Goal: Task Accomplishment & Management: Use online tool/utility

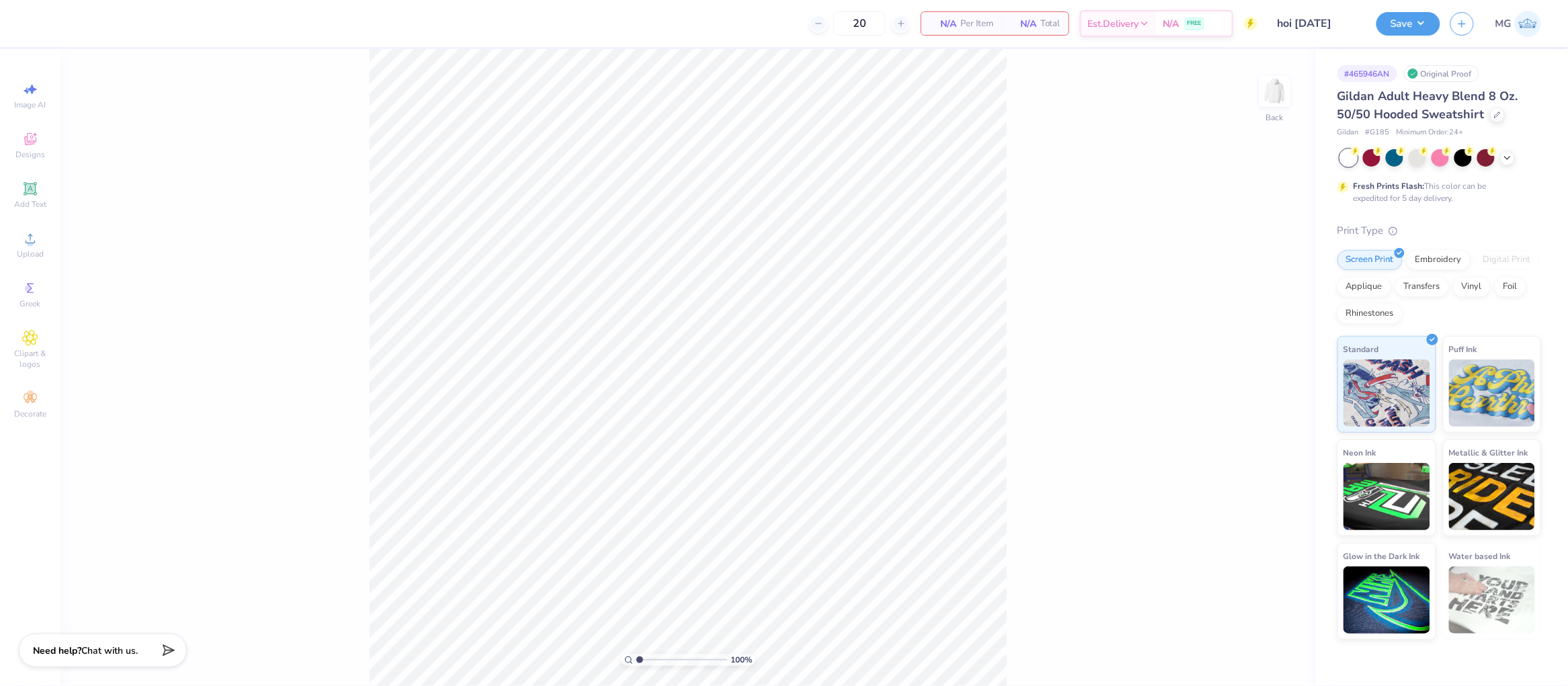
click at [1009, 298] on div "100 % Back" at bounding box center [688, 368] width 1256 height 637
click at [1283, 86] on img at bounding box center [1275, 91] width 54 height 54
click at [42, 245] on div "Upload" at bounding box center [30, 245] width 47 height 40
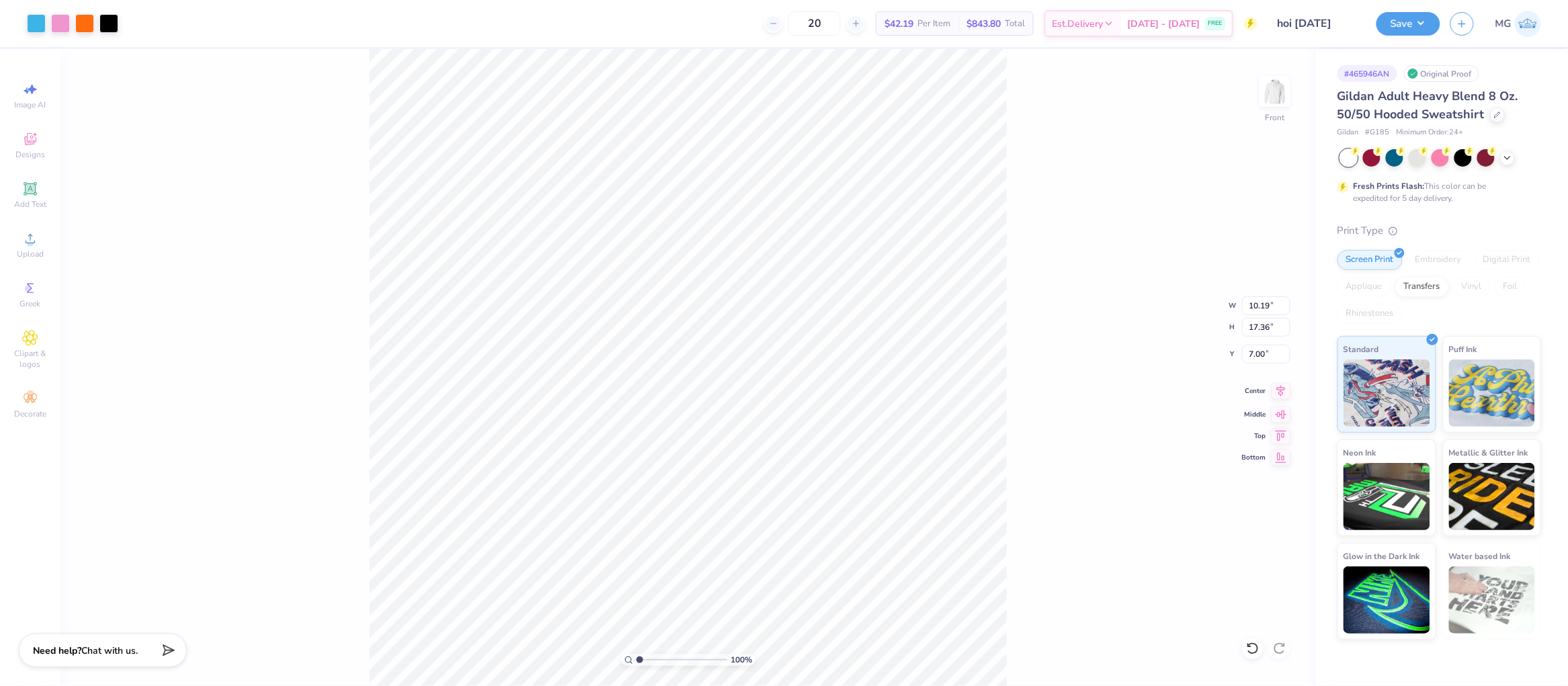
click at [1283, 388] on icon at bounding box center [1281, 391] width 9 height 12
click at [1271, 325] on input "17.36" at bounding box center [1266, 327] width 49 height 19
type input "1"
type input "12"
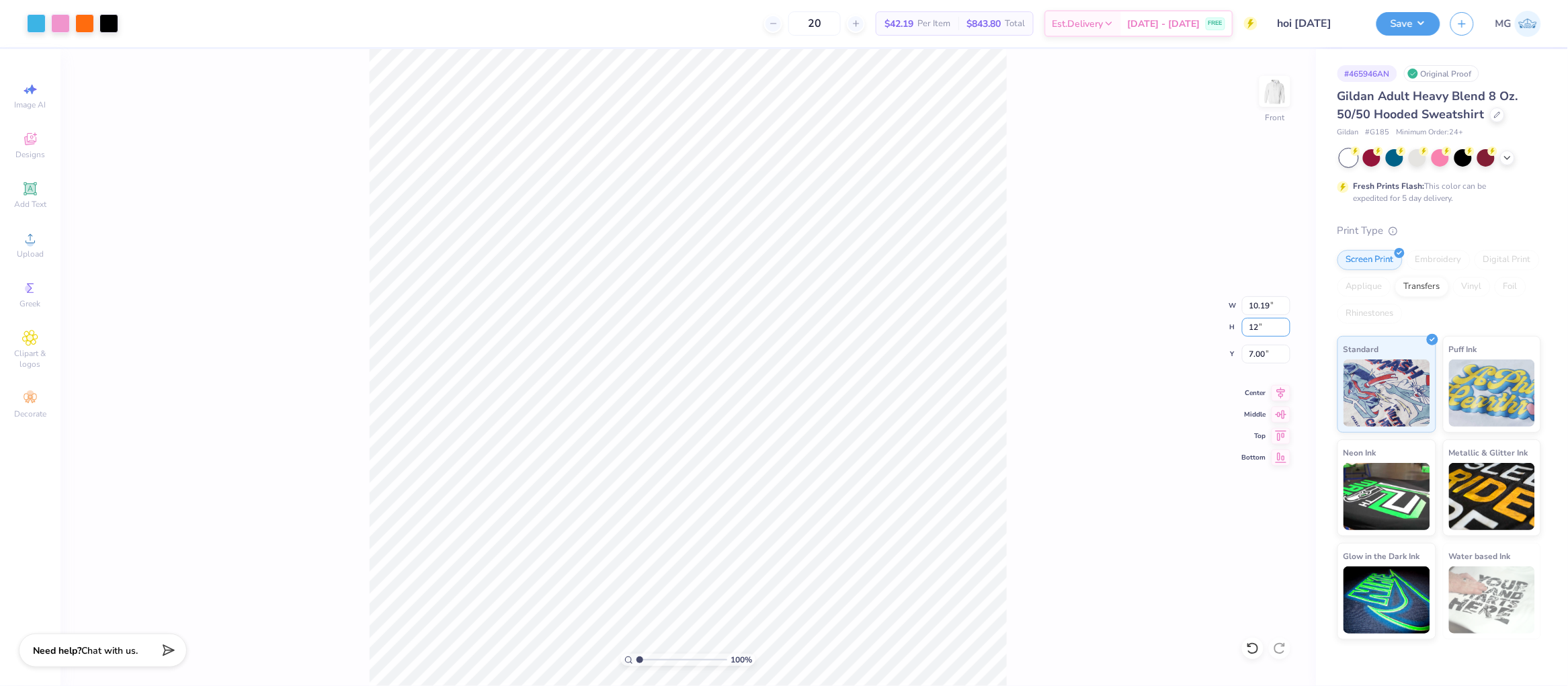
type input "7.05"
type input "12.00"
type input "9.68"
click at [1257, 324] on input "12.00" at bounding box center [1266, 327] width 49 height 19
type input "14.00"
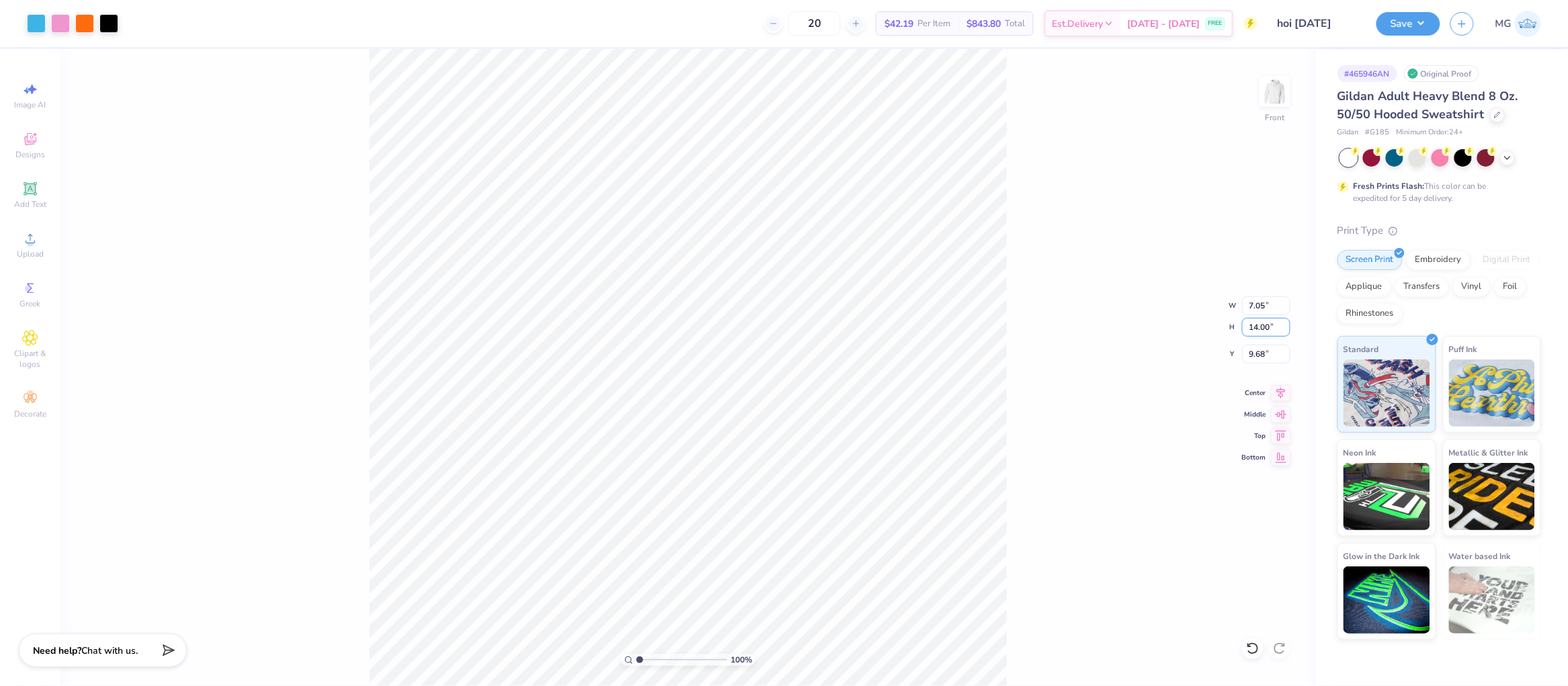
type input "8.22"
click at [1265, 356] on input "8.68" at bounding box center [1266, 354] width 49 height 19
type input "8"
type input "6.00"
click at [1285, 387] on icon at bounding box center [1281, 391] width 19 height 16
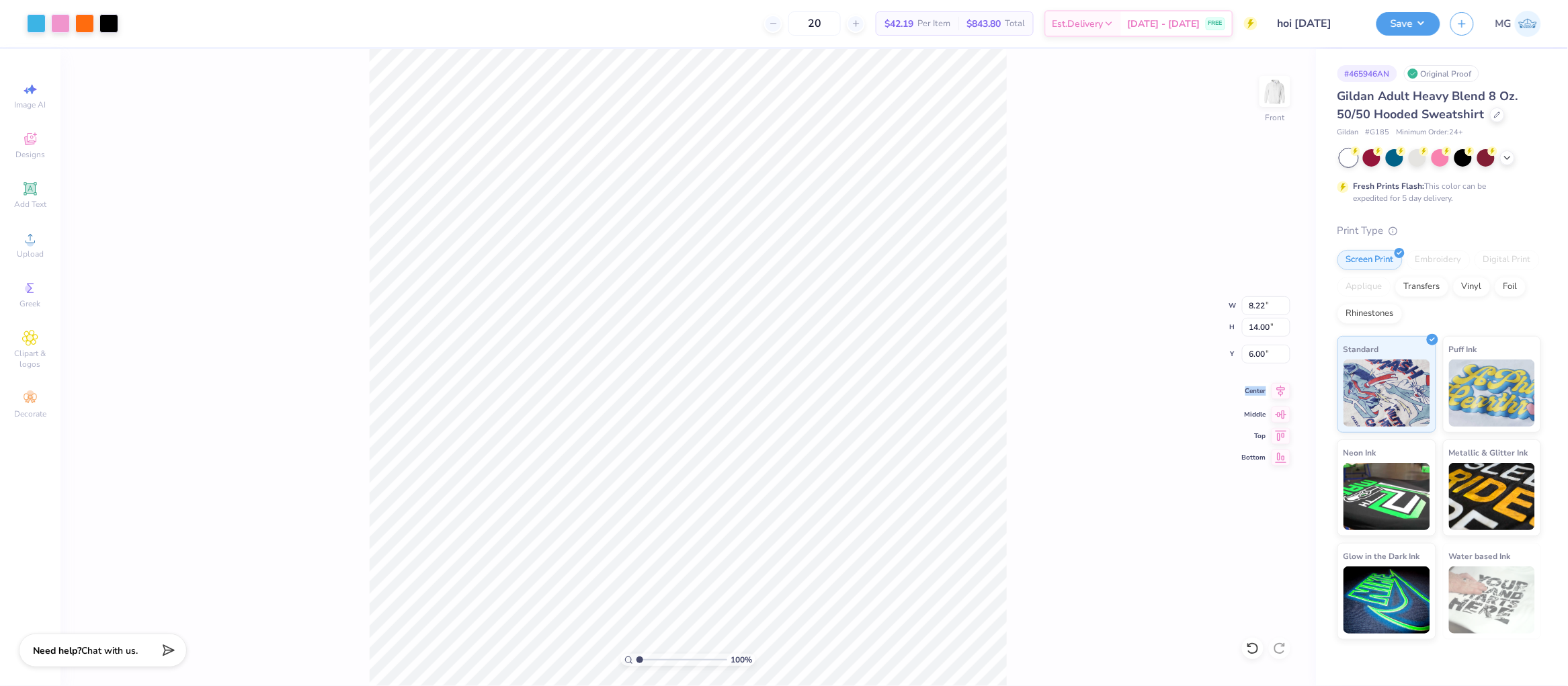
click at [1285, 387] on icon at bounding box center [1281, 391] width 9 height 12
click at [1050, 371] on div "100 % Front W 8.22 8.22 " H 14.00 14.00 " Y 6.00 6.00 " Center Middle Top Bottom" at bounding box center [688, 368] width 1256 height 637
click at [1261, 327] on input "14.00" at bounding box center [1266, 327] width 49 height 19
type input "15.00"
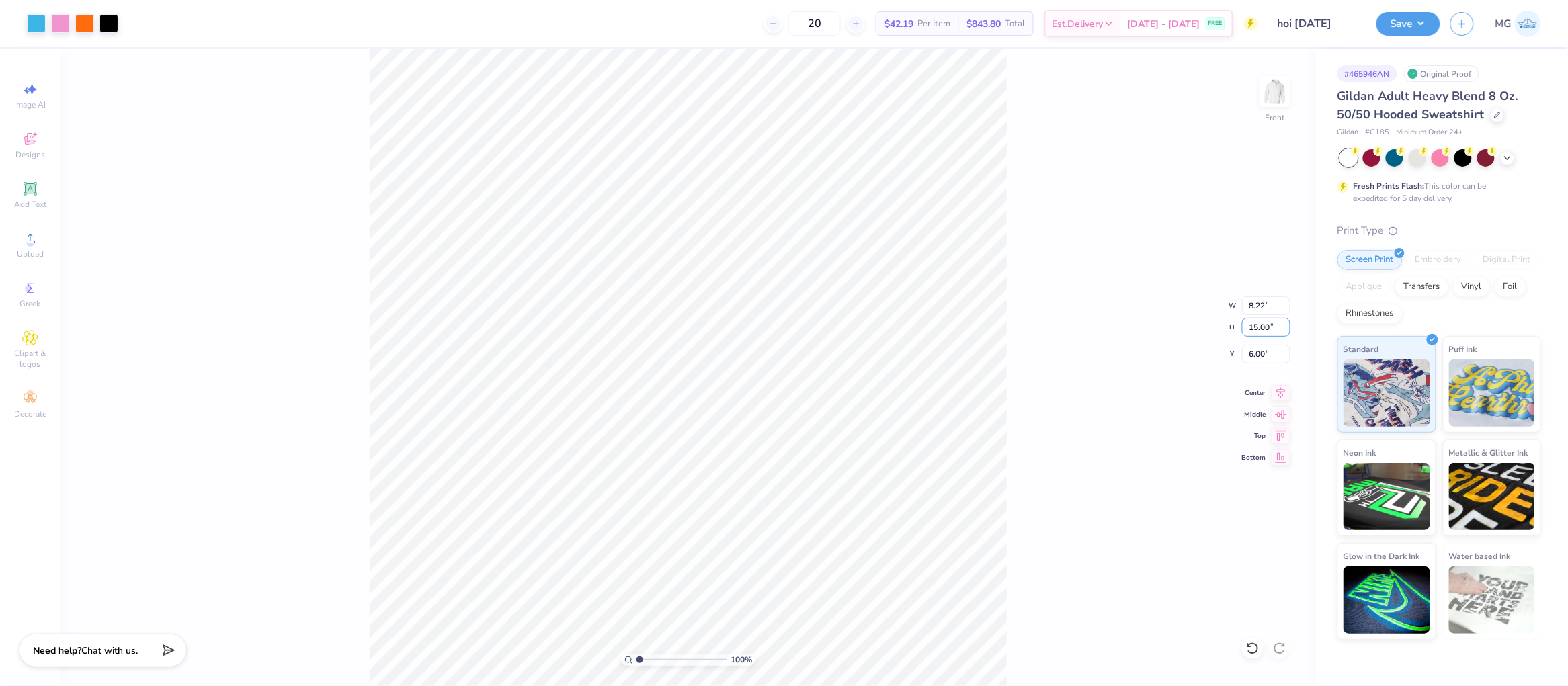
type input "8.81"
click at [1282, 393] on icon at bounding box center [1281, 391] width 19 height 16
click at [1015, 375] on div "100 % Front W 8.81 8.81 " H 15.00 15.00 " Y 6.00 6.00 " Center Middle Top Bottom" at bounding box center [688, 368] width 1256 height 637
click at [1281, 390] on icon at bounding box center [1281, 391] width 9 height 12
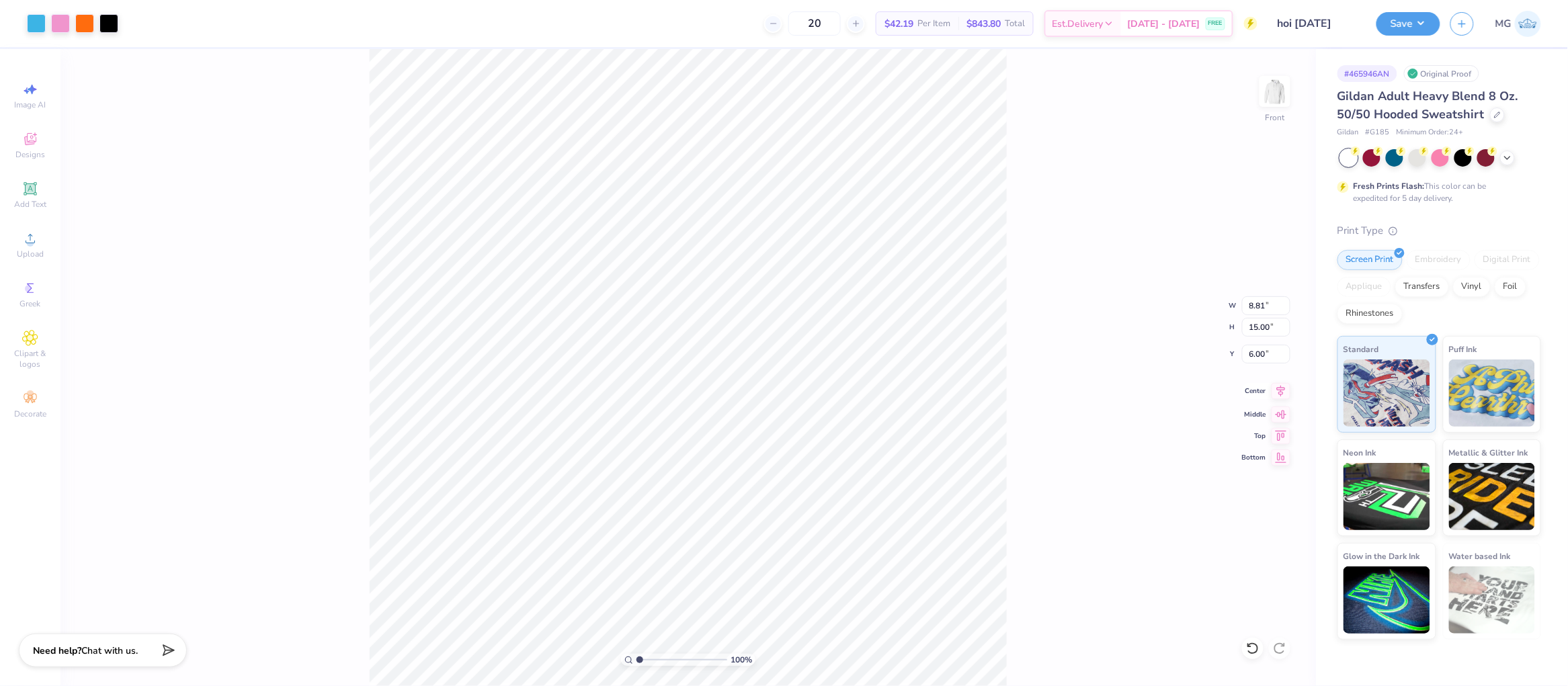
click at [1281, 390] on icon at bounding box center [1281, 391] width 19 height 16
click at [1253, 352] on input "6.00" at bounding box center [1266, 354] width 49 height 19
click at [1429, 18] on button "Save" at bounding box center [1408, 21] width 64 height 24
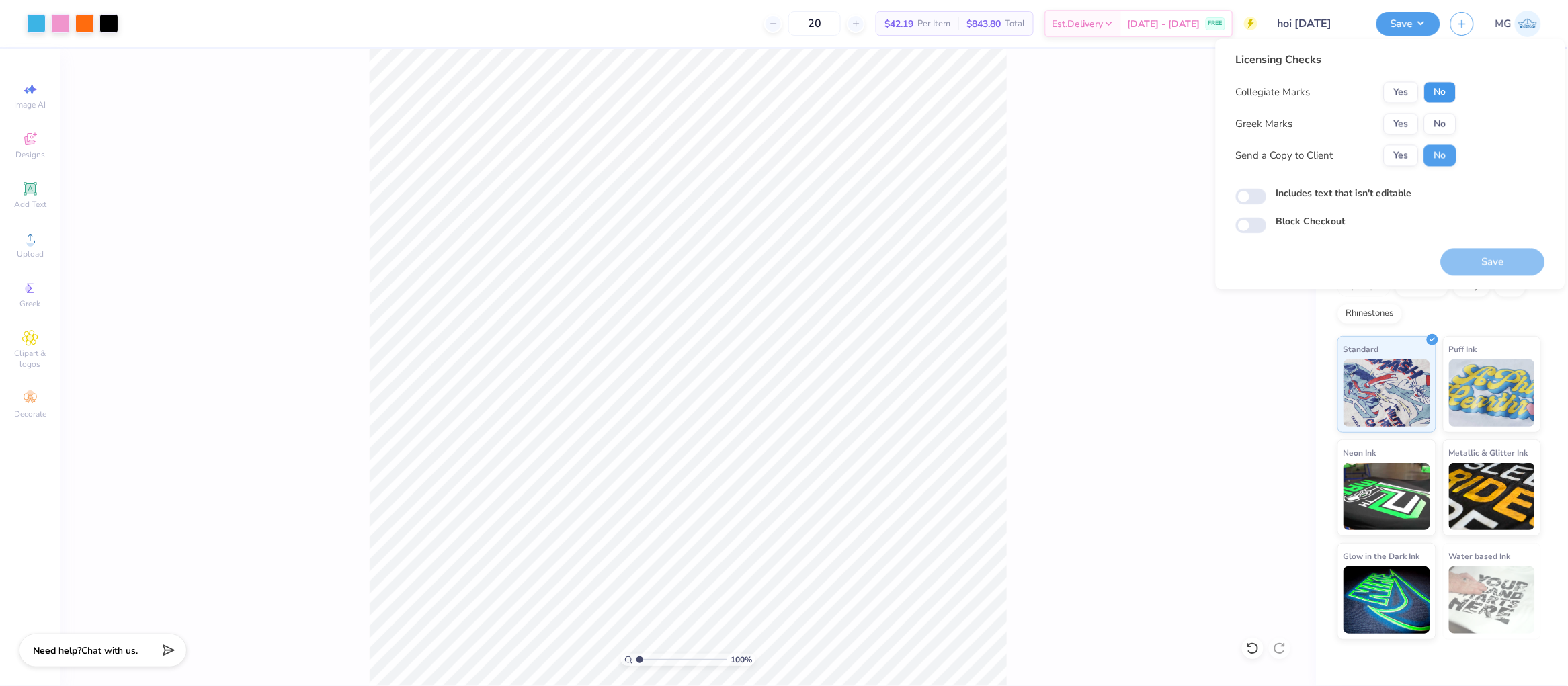
click at [1435, 93] on button "No" at bounding box center [1440, 93] width 32 height 21
click at [1438, 118] on button "No" at bounding box center [1440, 124] width 32 height 21
click at [1409, 148] on button "Yes" at bounding box center [1401, 156] width 35 height 21
click at [1236, 203] on div "Includes text that isn't editable" at bounding box center [1390, 196] width 309 height 18
click at [1243, 199] on input "Includes text that isn't editable" at bounding box center [1252, 197] width 31 height 16
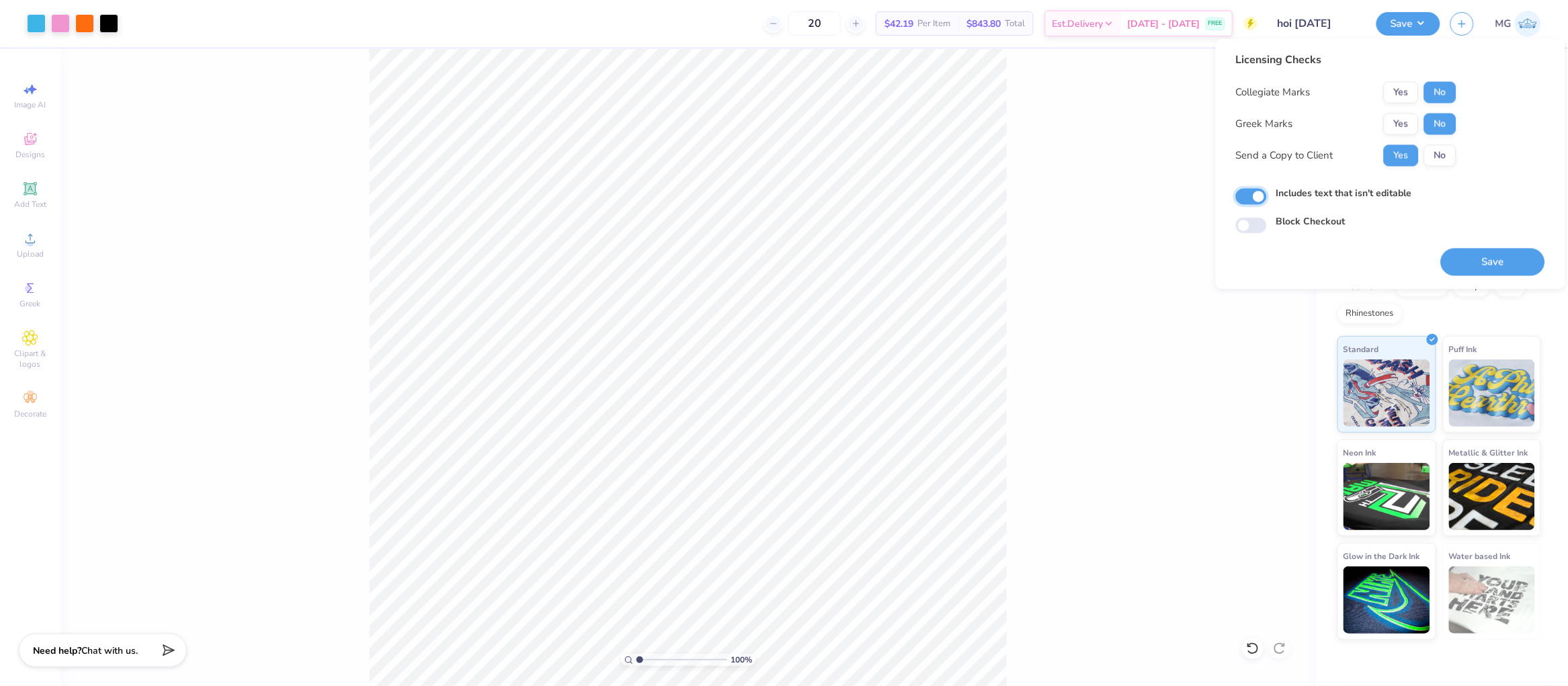
checkbox input "true"
click at [1504, 264] on button "Save" at bounding box center [1493, 262] width 105 height 27
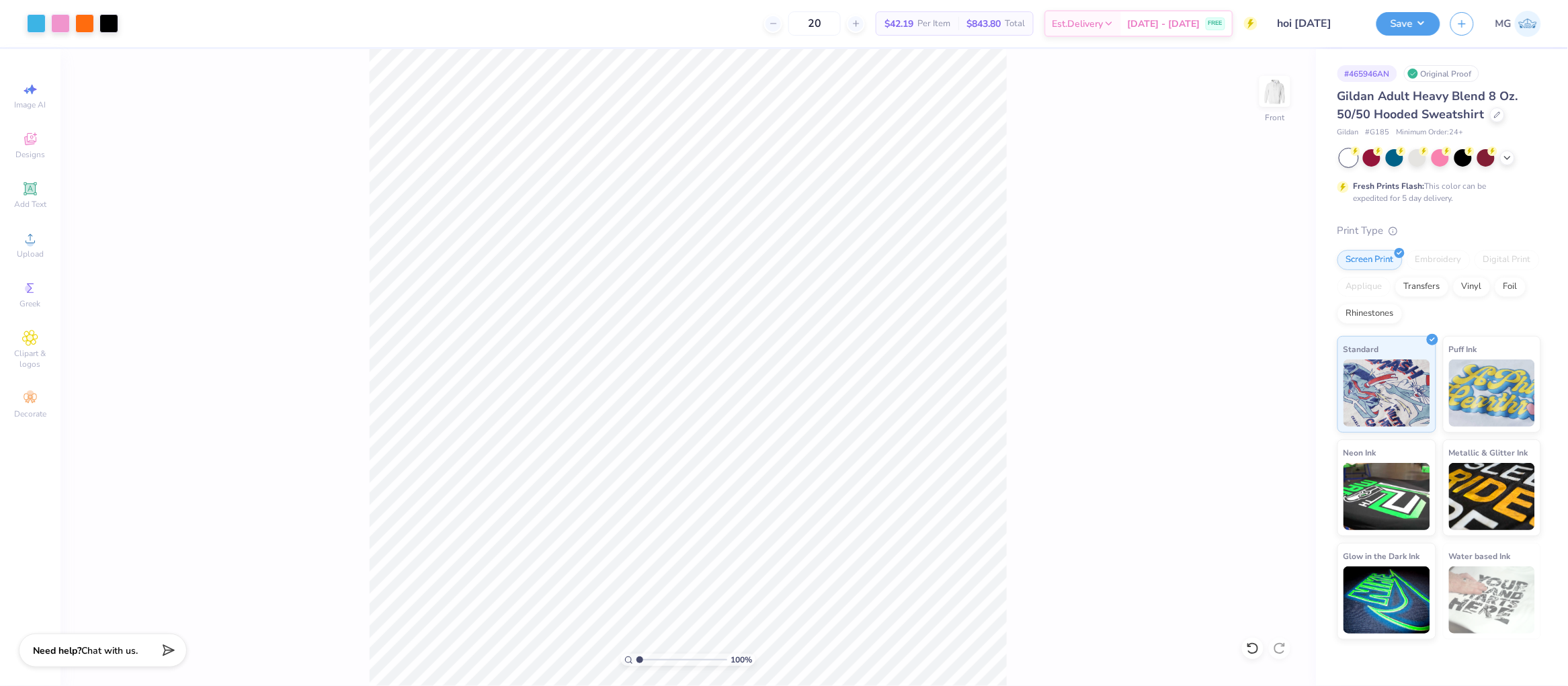
click at [1038, 260] on div "100 % Front" at bounding box center [688, 368] width 1256 height 637
click at [44, 257] on div "Upload" at bounding box center [30, 245] width 47 height 40
click at [21, 240] on div "Upload" at bounding box center [30, 245] width 47 height 40
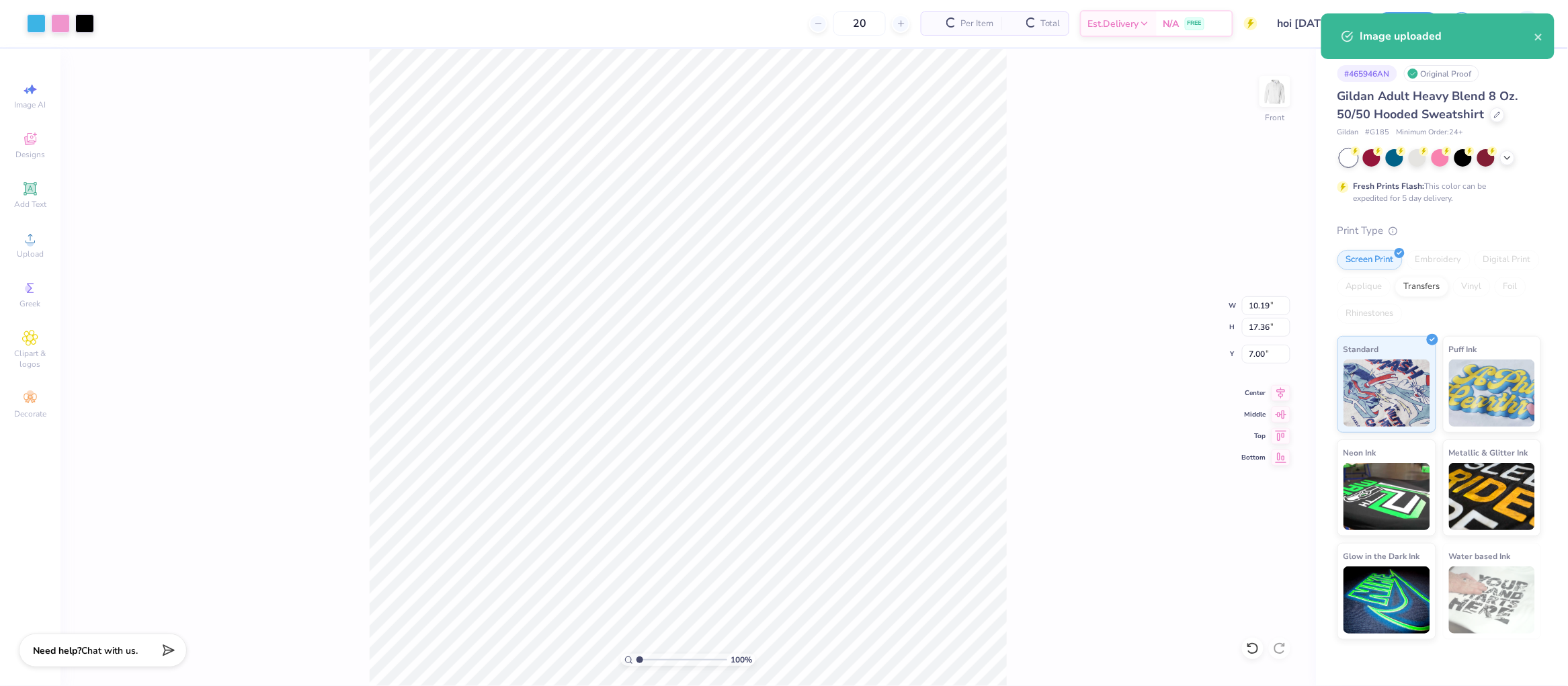
type input "6.00"
click at [1269, 326] on input "17.36" at bounding box center [1266, 327] width 49 height 19
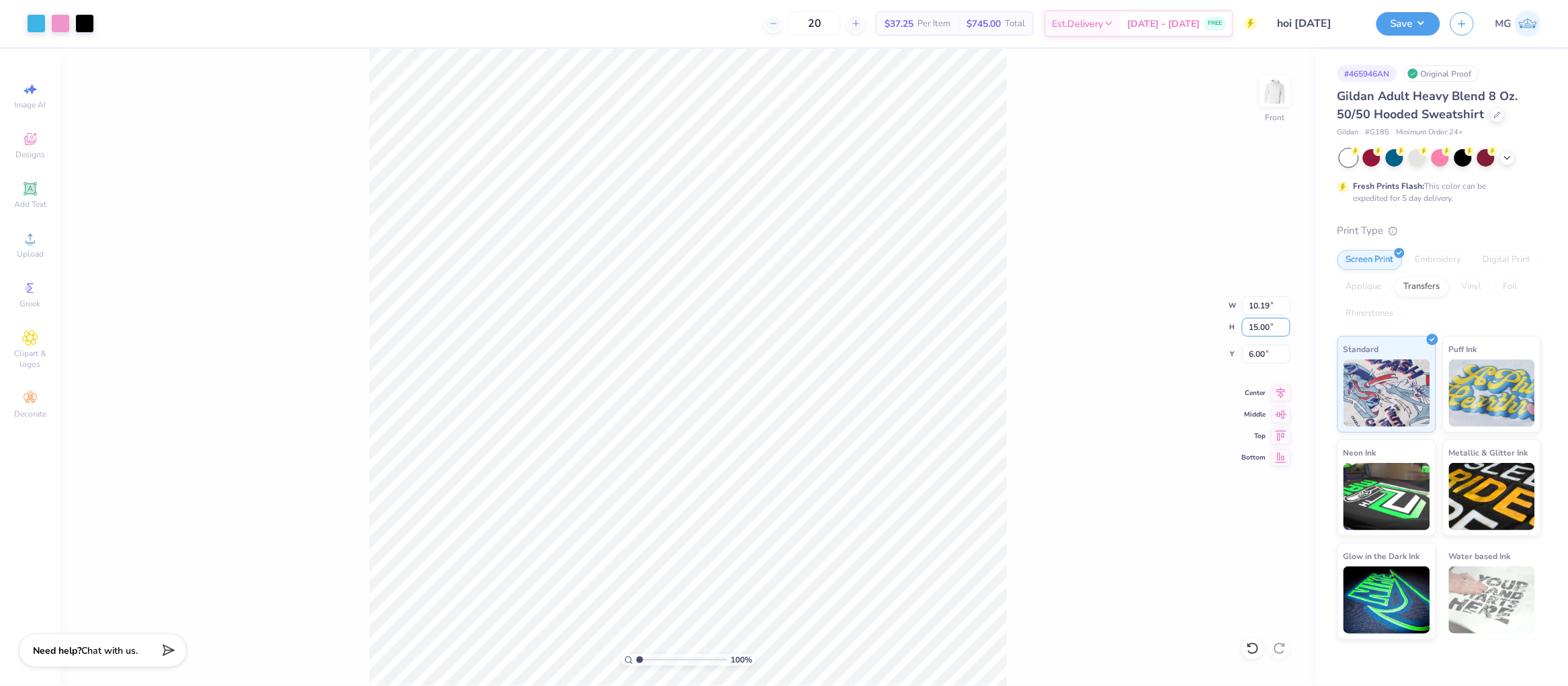
type input "15.00"
type input "8.81"
type input "7.18"
click at [1265, 354] on input "7.18" at bounding box center [1266, 354] width 49 height 19
type input "7"
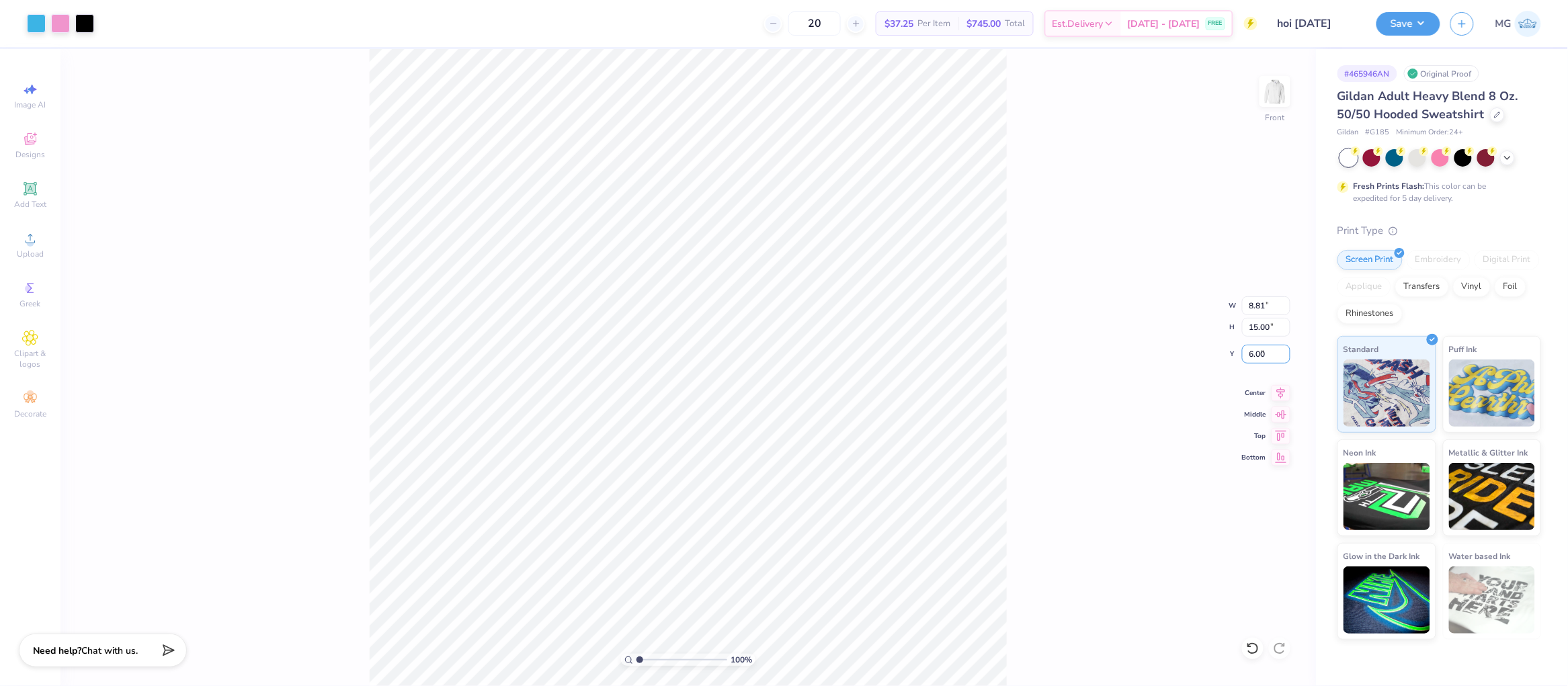
type input "6.00"
click at [1418, 26] on button "Save" at bounding box center [1408, 21] width 64 height 24
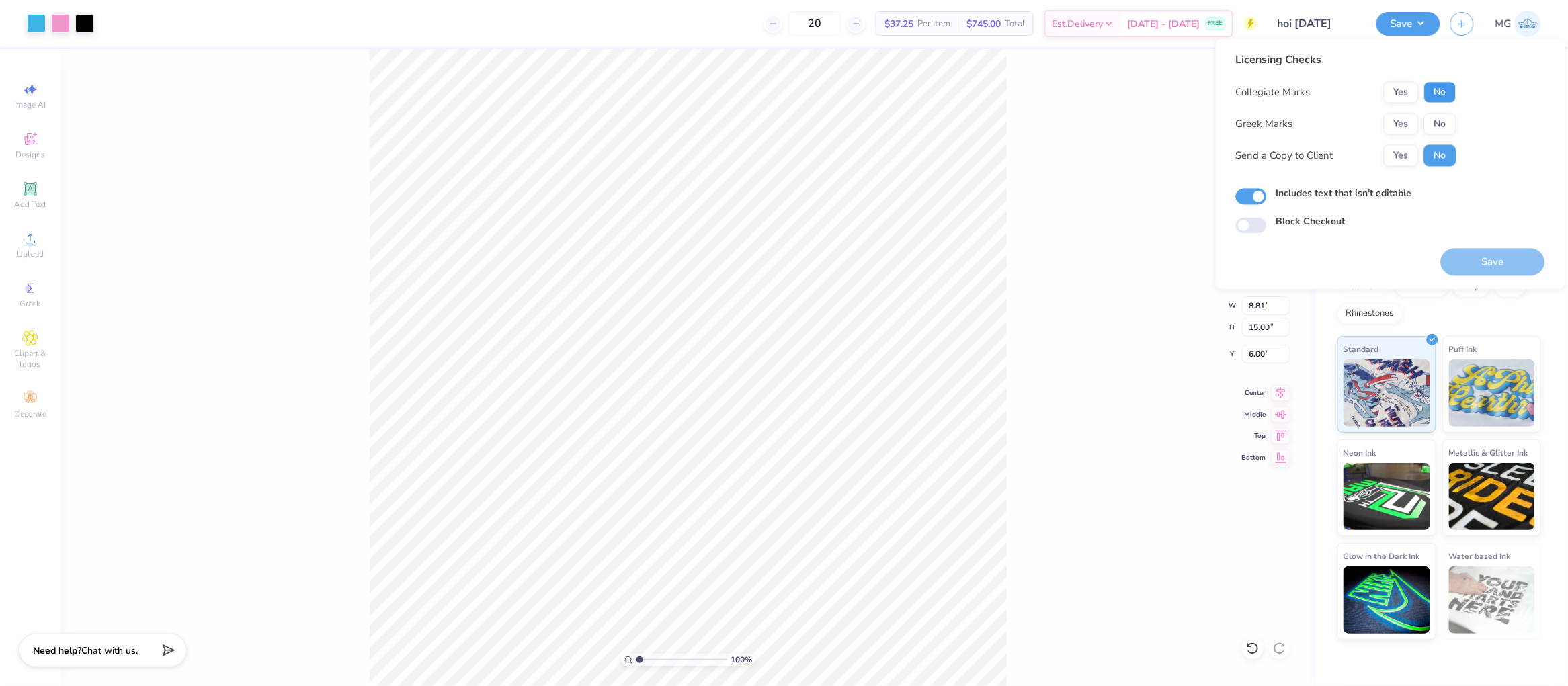
click at [1427, 90] on button "No" at bounding box center [1440, 93] width 32 height 21
click at [1432, 122] on button "No" at bounding box center [1440, 124] width 32 height 21
click at [1391, 161] on button "Yes" at bounding box center [1401, 156] width 35 height 21
click at [1468, 258] on button "Save" at bounding box center [1493, 262] width 105 height 27
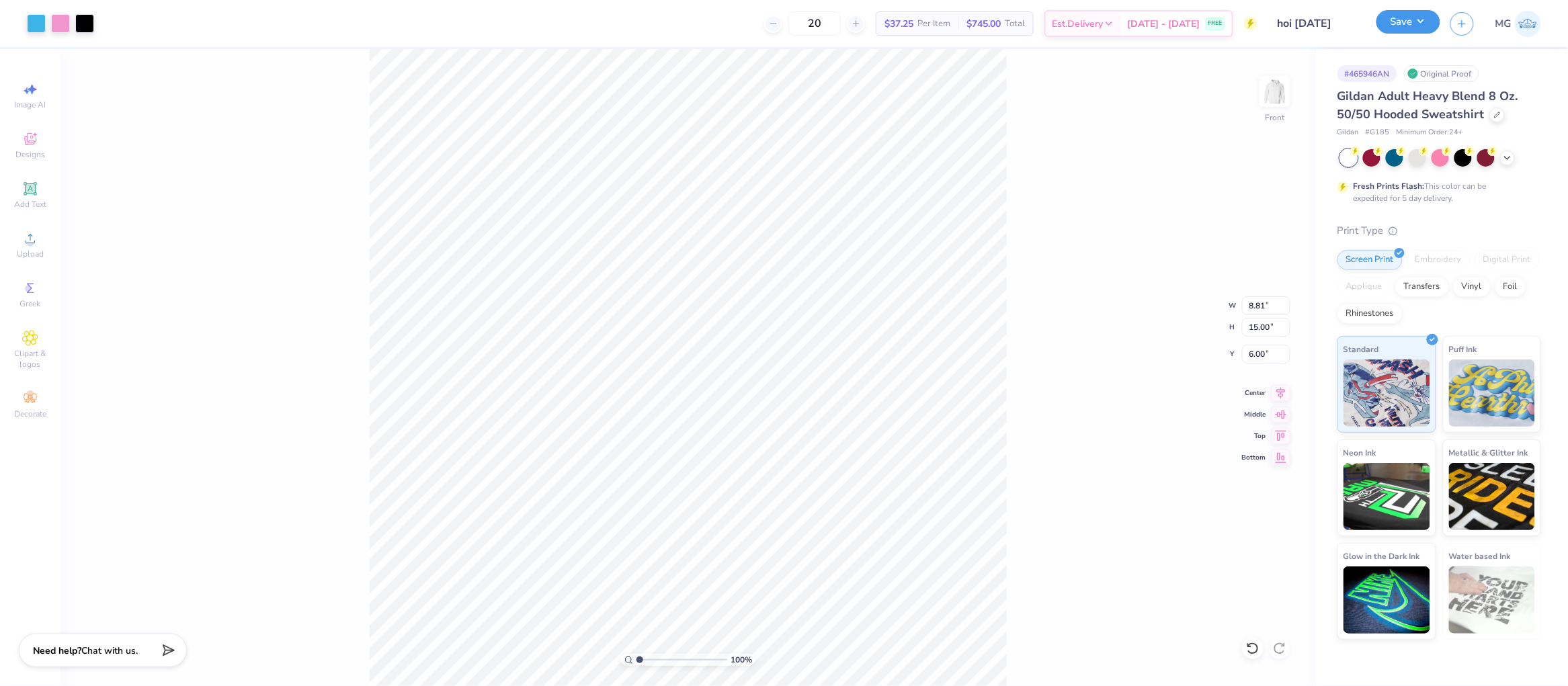
click at [1407, 24] on button "Save" at bounding box center [1408, 21] width 64 height 24
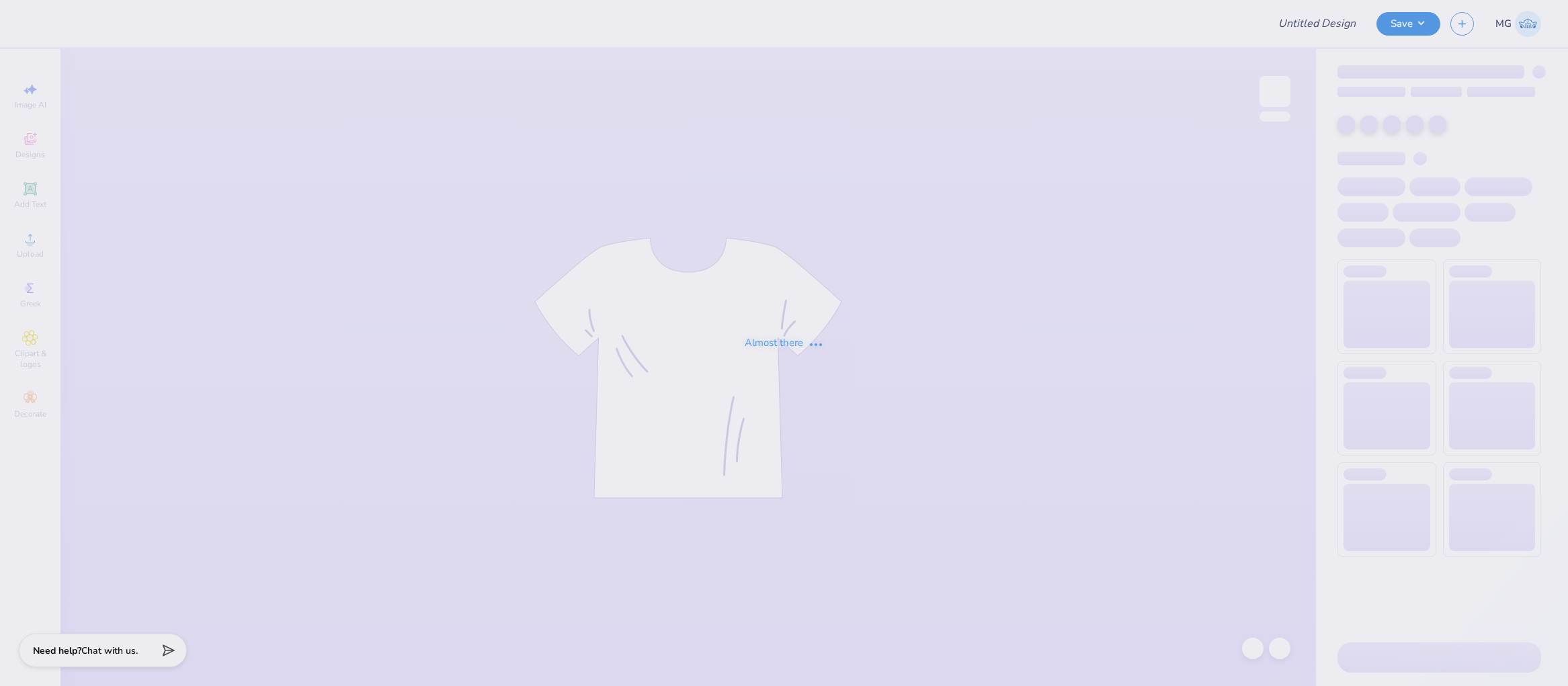
type input "dance mock 2"
type input "Pi phi general!"
type input "mock dealcard"
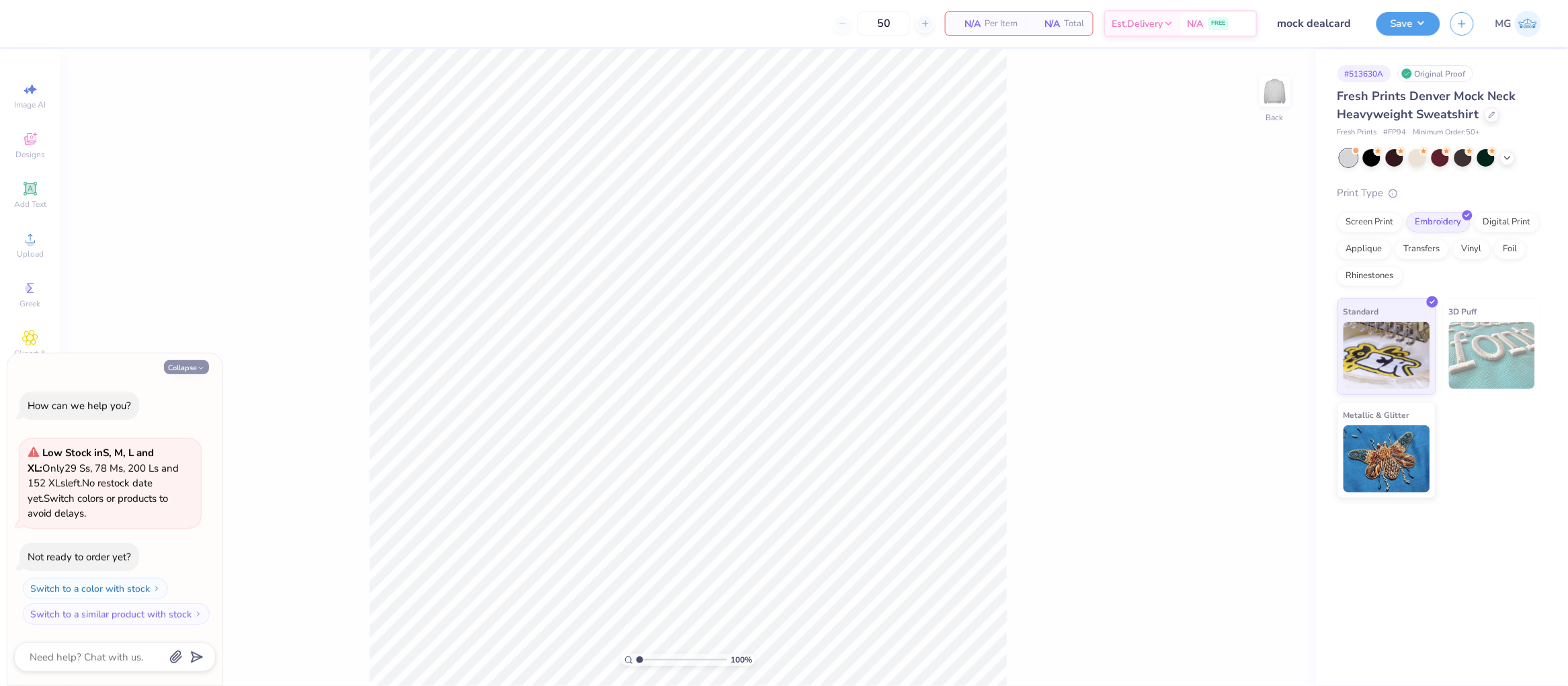
click at [181, 371] on button "Collapse" at bounding box center [186, 366] width 45 height 14
type textarea "x"
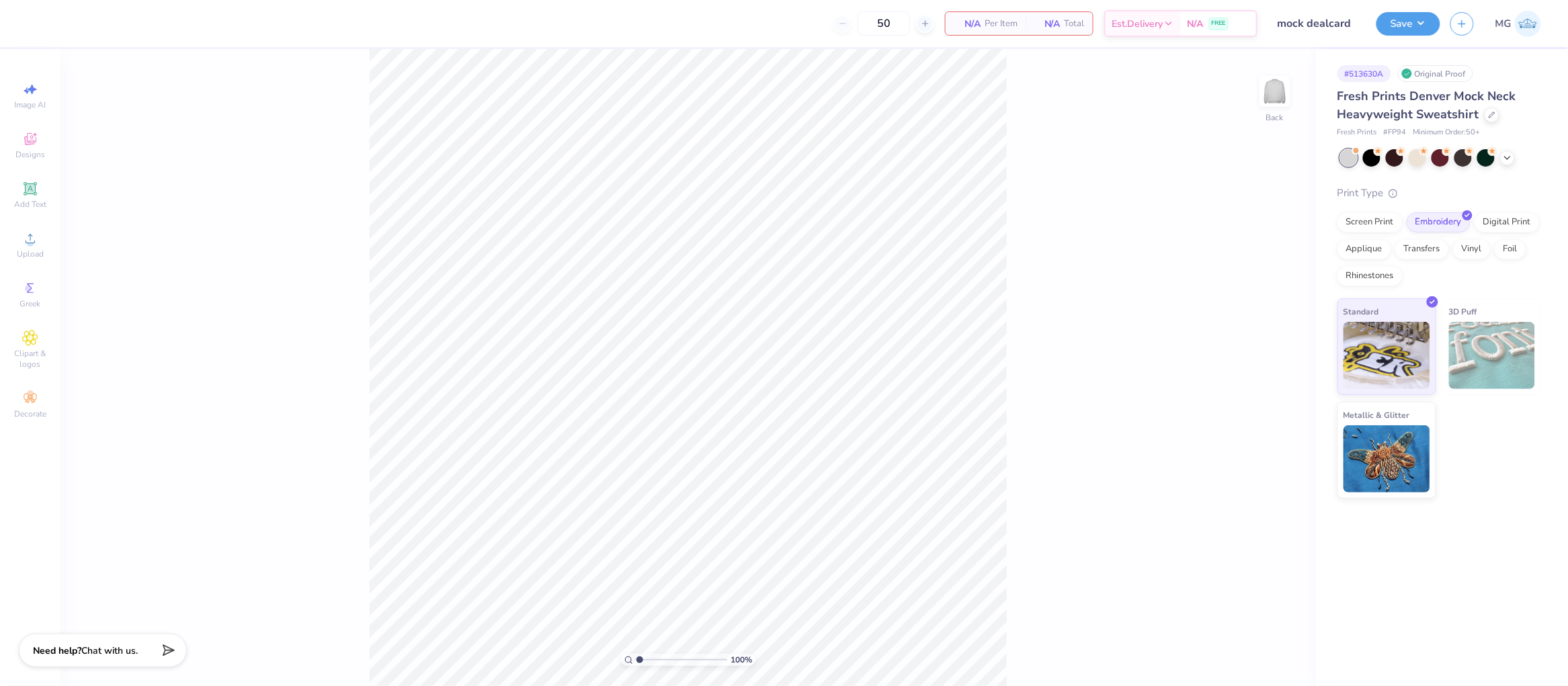
click at [1031, 163] on div "100 % Back" at bounding box center [688, 368] width 1256 height 637
drag, startPoint x: 165, startPoint y: 273, endPoint x: 158, endPoint y: 268, distance: 8.6
click at [164, 273] on div "100 % Back" at bounding box center [688, 368] width 1256 height 637
click at [26, 236] on icon at bounding box center [30, 239] width 16 height 16
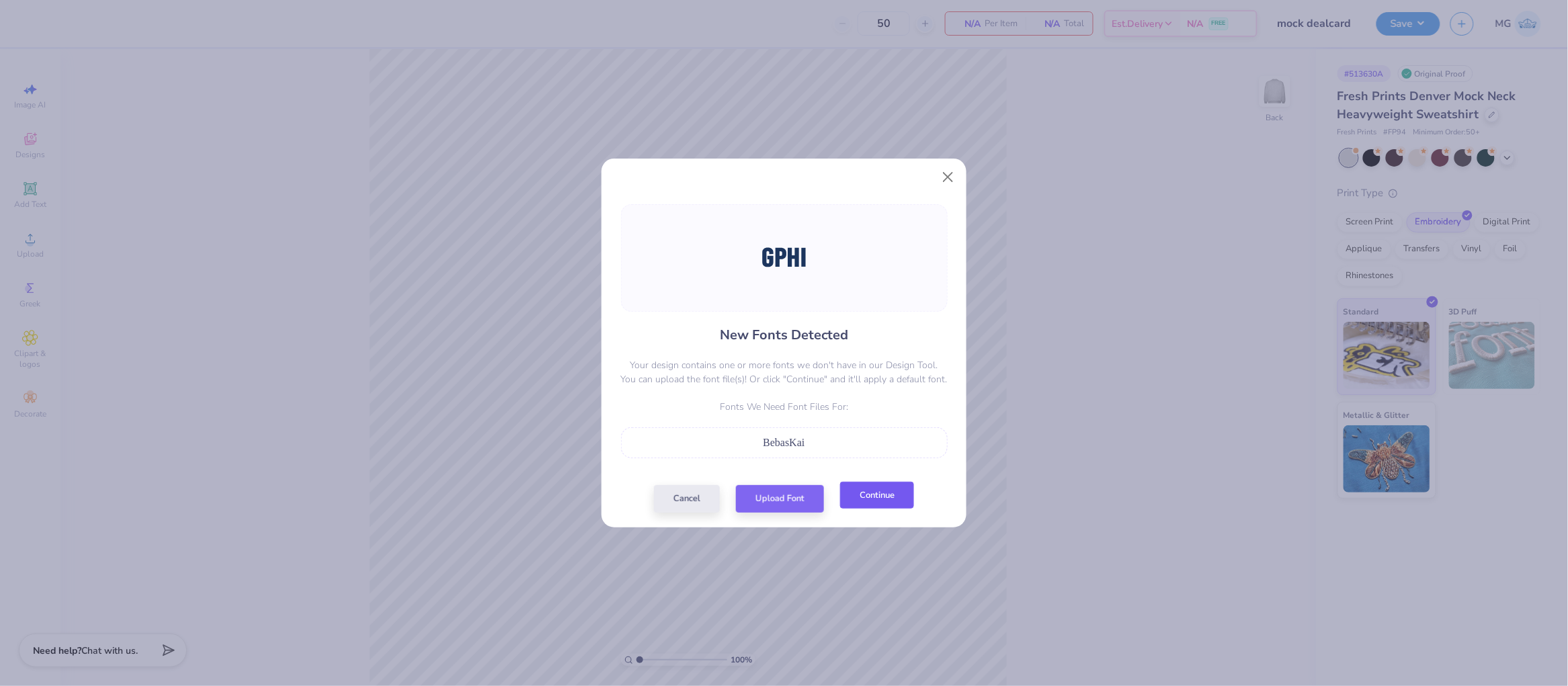
click at [870, 504] on button "Continue" at bounding box center [877, 495] width 74 height 27
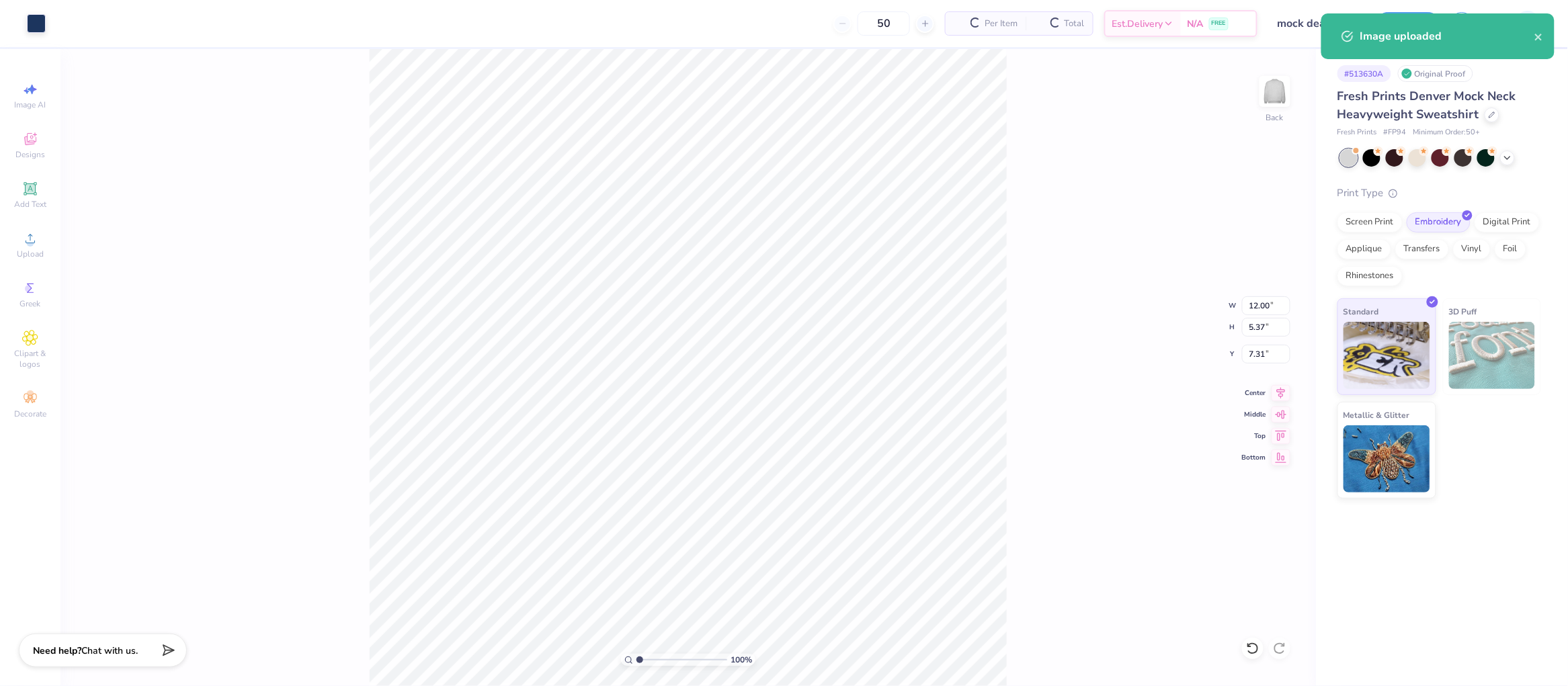
type input "3.00"
click at [1259, 306] on input "12.00" at bounding box center [1266, 306] width 49 height 19
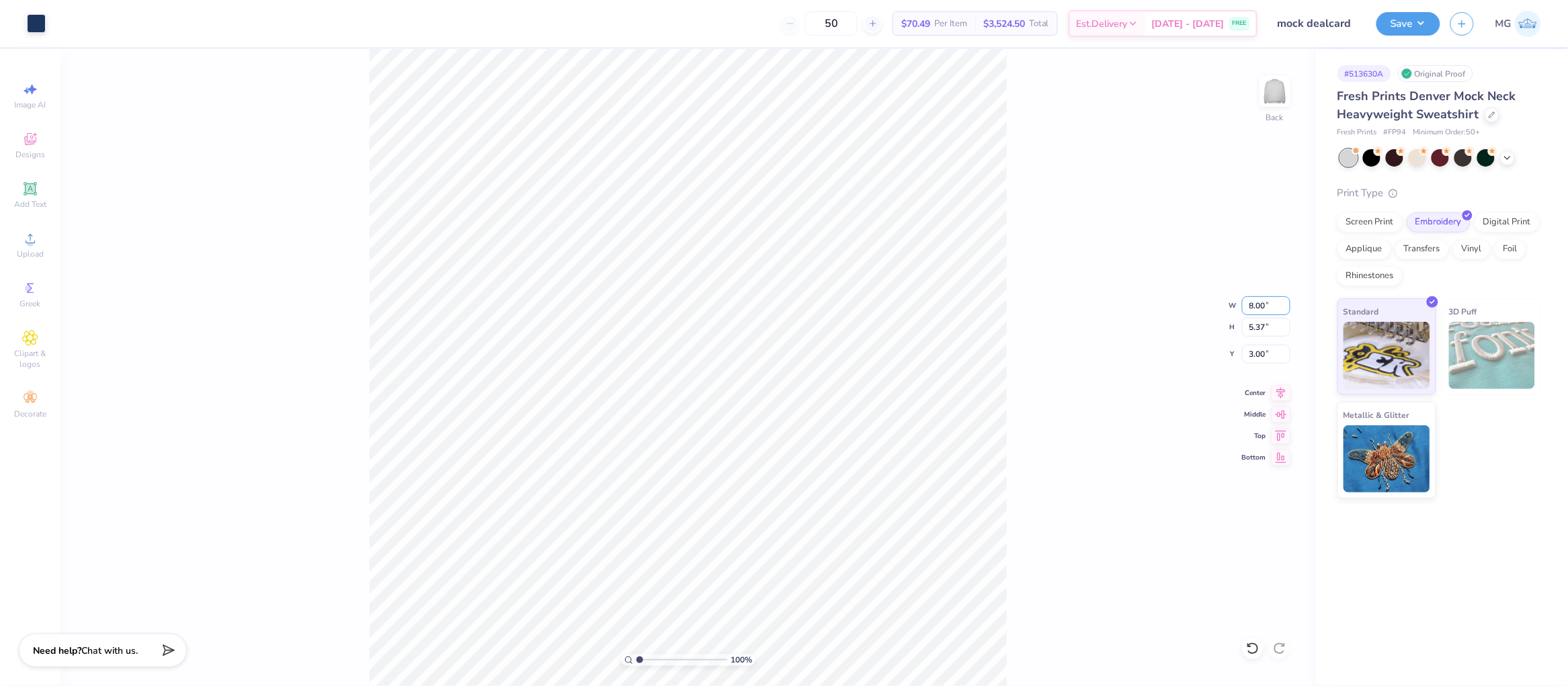
type input "8.00"
type input "3.58"
type input "3.90"
drag, startPoint x: 1265, startPoint y: 351, endPoint x: 1261, endPoint y: 385, distance: 34.2
click at [1265, 351] on input "3.91" at bounding box center [1266, 354] width 49 height 19
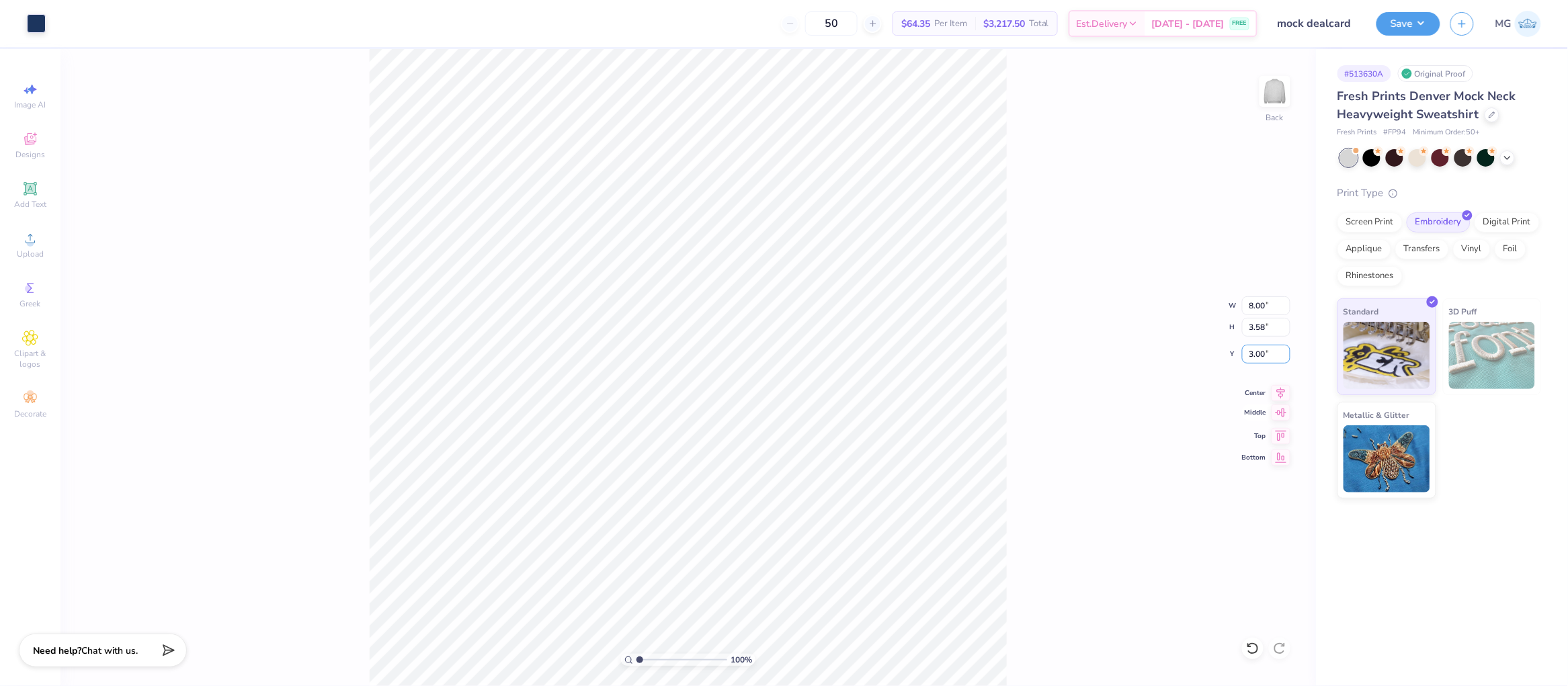
type input "3.00"
click at [1118, 334] on div "100 % Back W 8.00 8.00 " H 3.58 3.58 " Y 3.00 3.00 " Center Middle Top Bottom" at bounding box center [688, 368] width 1256 height 637
click at [1255, 304] on input "8.00" at bounding box center [1266, 306] width 49 height 19
type input "7.00"
type input "3.14"
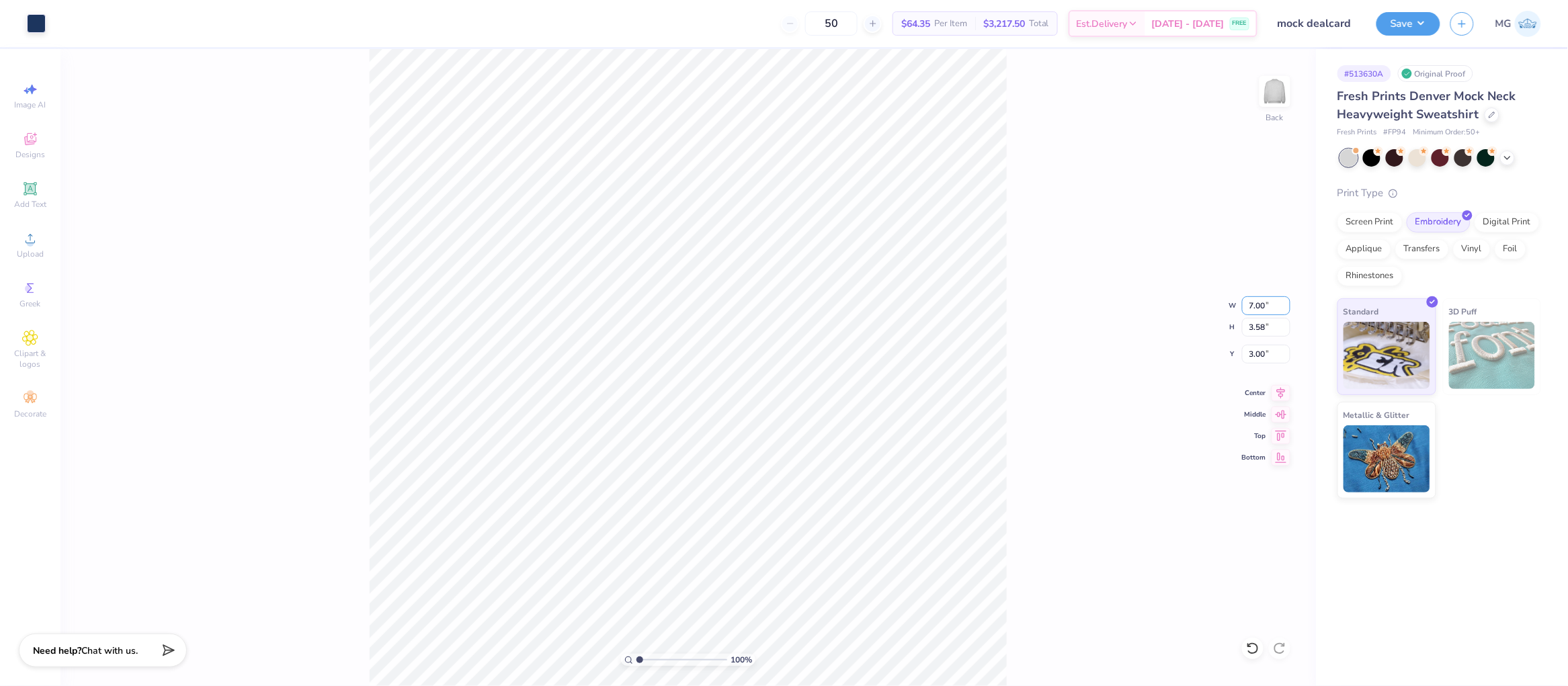
type input "3.22"
click at [1267, 353] on input "3.23" at bounding box center [1266, 354] width 49 height 19
type input "3.00"
click at [1100, 354] on div "100 % Back W 7.00 7.00 " H 3.14 3.14 " Y 3.00 3.00 " Center Middle Top Bottom" at bounding box center [688, 368] width 1256 height 637
click at [1285, 393] on icon at bounding box center [1281, 391] width 19 height 16
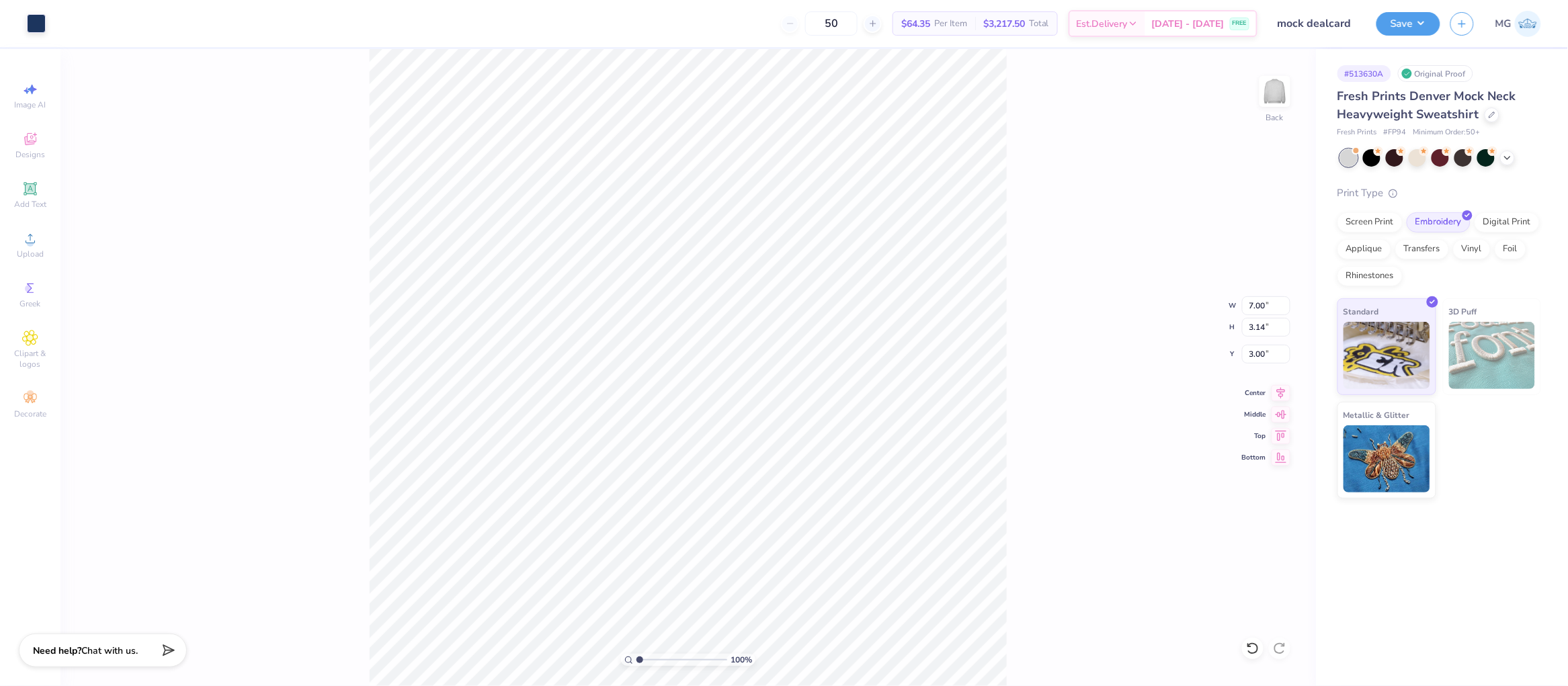
click at [1024, 354] on div "100 % Back W 7.00 7.00 " H 3.14 3.14 " Y 3.00 3.00 " Center Middle Top Bottom" at bounding box center [688, 368] width 1256 height 637
click at [1277, 396] on icon at bounding box center [1281, 391] width 19 height 16
click at [1277, 395] on icon at bounding box center [1281, 391] width 19 height 16
click at [1016, 287] on div "100 % Back W 7.00 7.00 " H 3.14 3.14 " Y 3.00 3.00 " Center Middle Top Bottom" at bounding box center [688, 368] width 1256 height 637
click at [1420, 24] on button "Save" at bounding box center [1408, 21] width 64 height 24
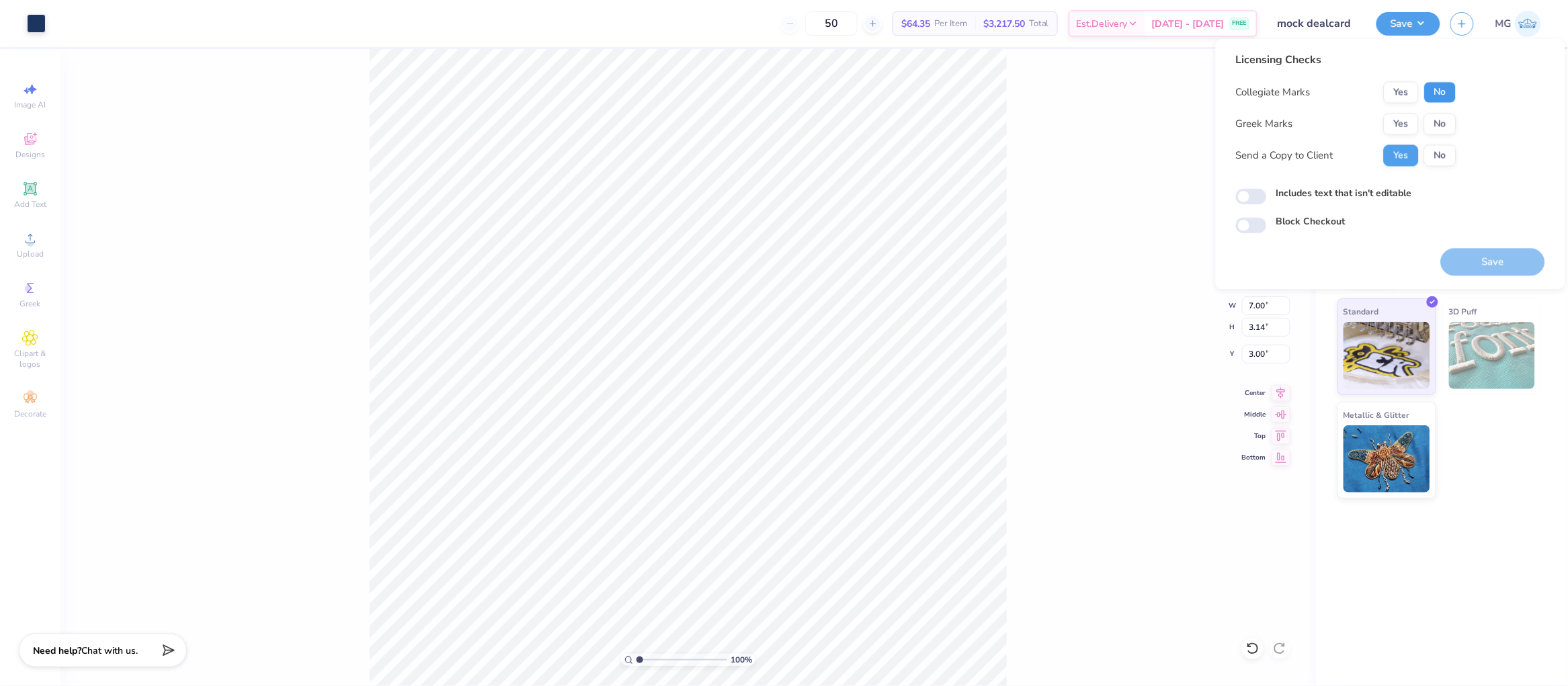
click at [1436, 90] on button "No" at bounding box center [1440, 93] width 32 height 21
click at [1402, 123] on button "Yes" at bounding box center [1401, 124] width 35 height 21
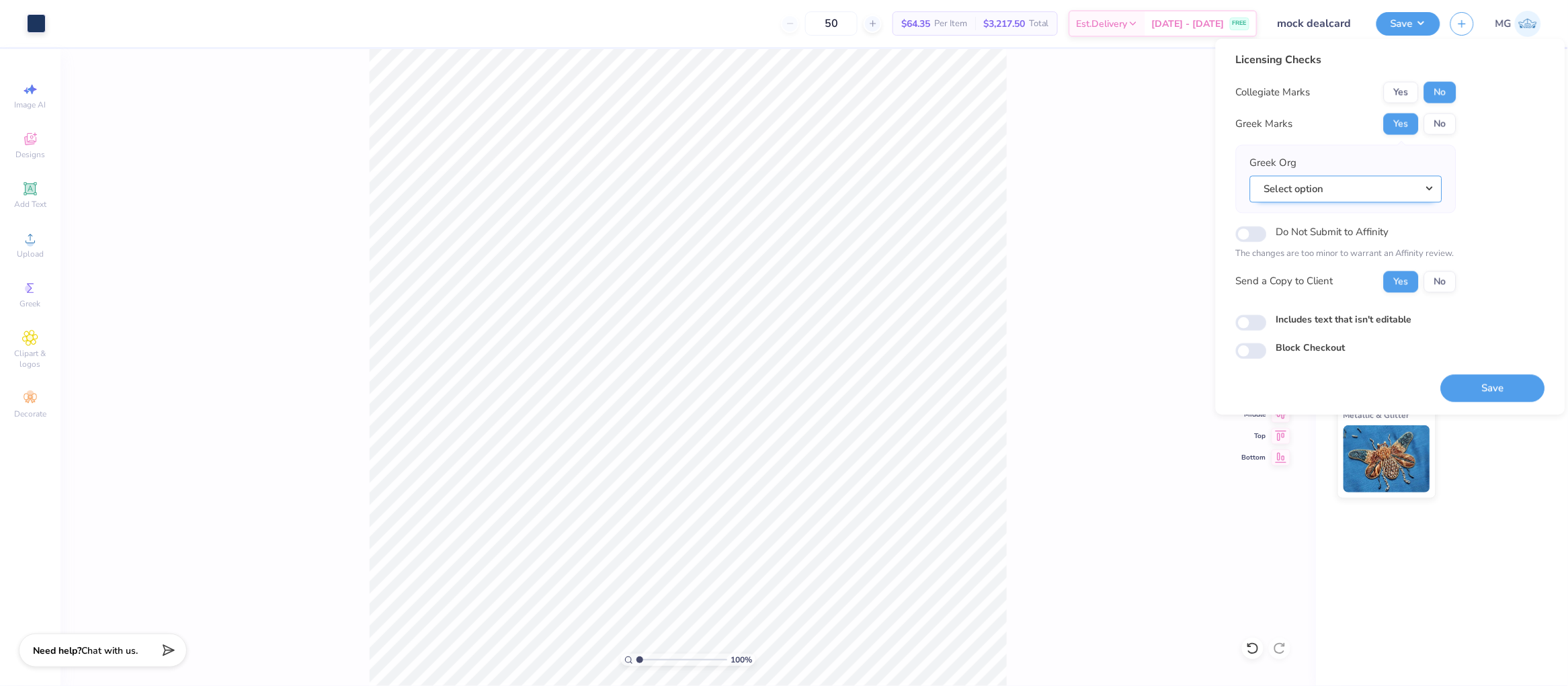
click at [1382, 189] on button "Select option" at bounding box center [1346, 189] width 192 height 27
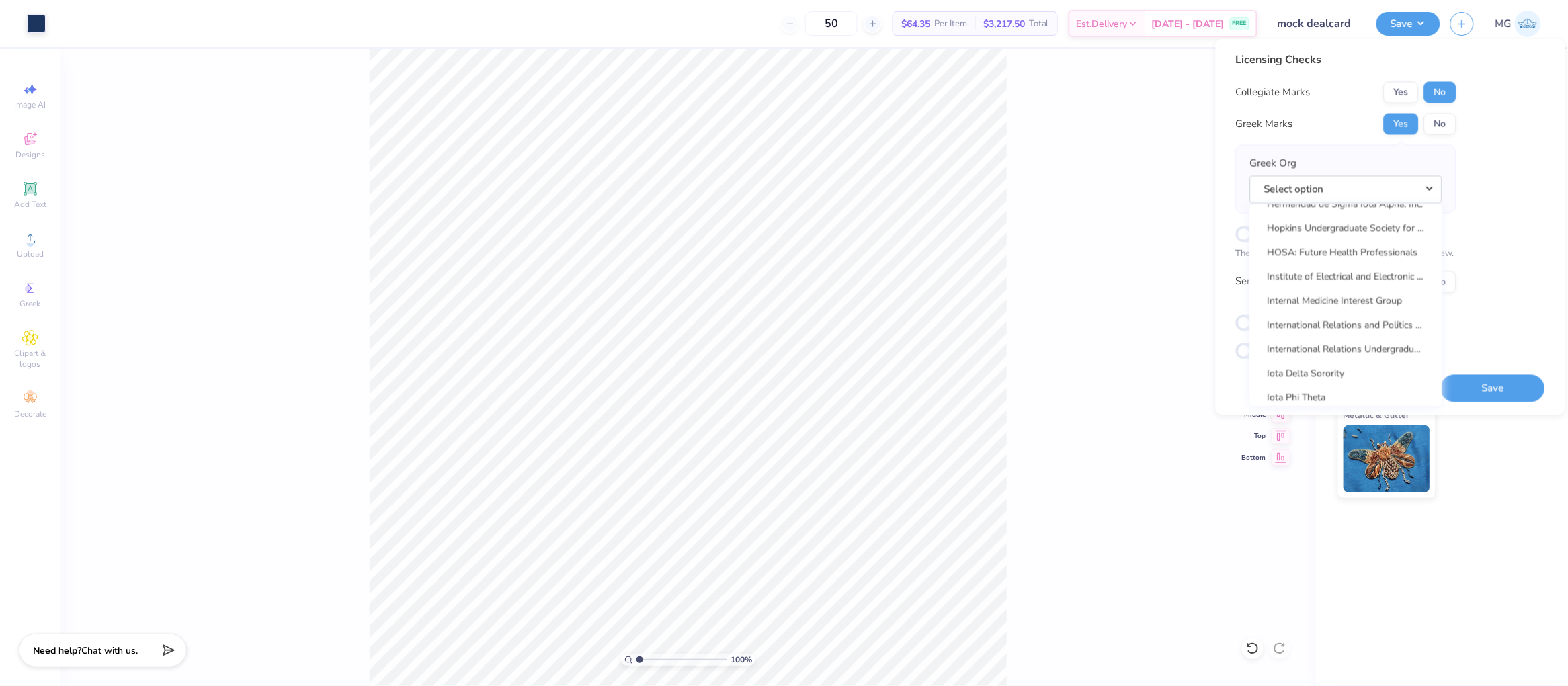
scroll to position [4229, 0]
click at [1355, 250] on link "Gamma Phi Beta" at bounding box center [1346, 250] width 181 height 22
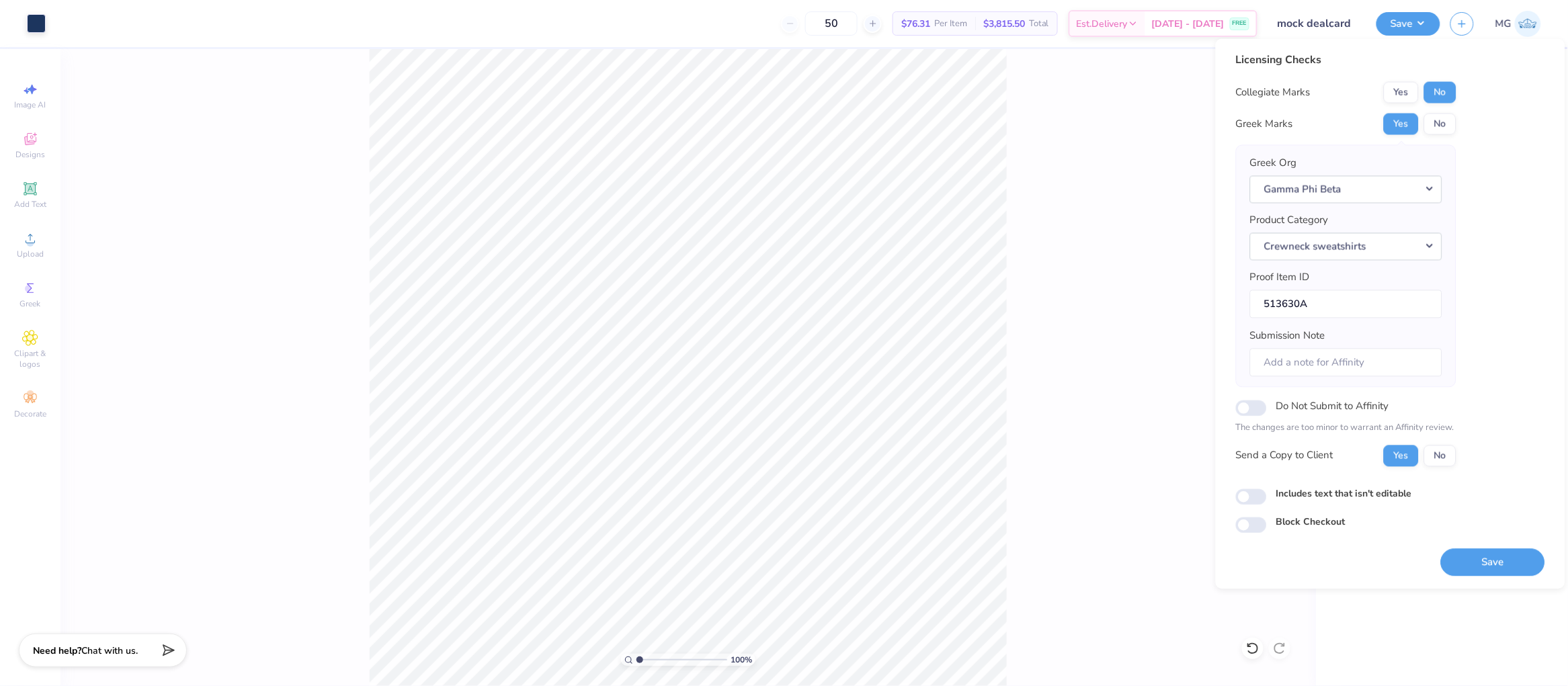
click at [1296, 492] on label "Includes text that isn't editable" at bounding box center [1344, 493] width 136 height 14
click at [1267, 492] on input "Includes text that isn't editable" at bounding box center [1252, 497] width 31 height 16
checkbox input "true"
click at [1497, 561] on button "Save" at bounding box center [1493, 562] width 105 height 27
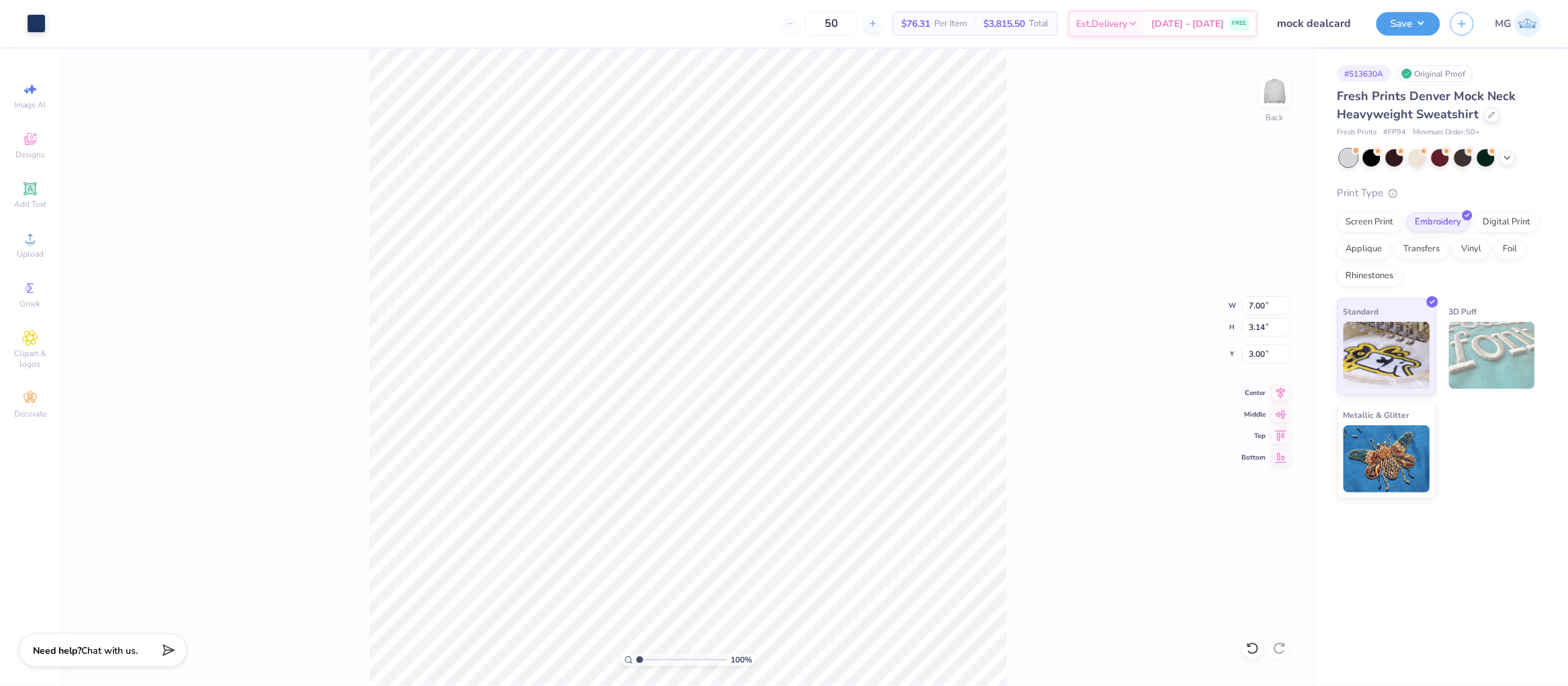
click at [1079, 172] on div "100 % Back W 7.00 7.00 " H 3.14 3.14 " Y 3.00 3.00 " Center Middle Top Bottom" at bounding box center [688, 368] width 1256 height 637
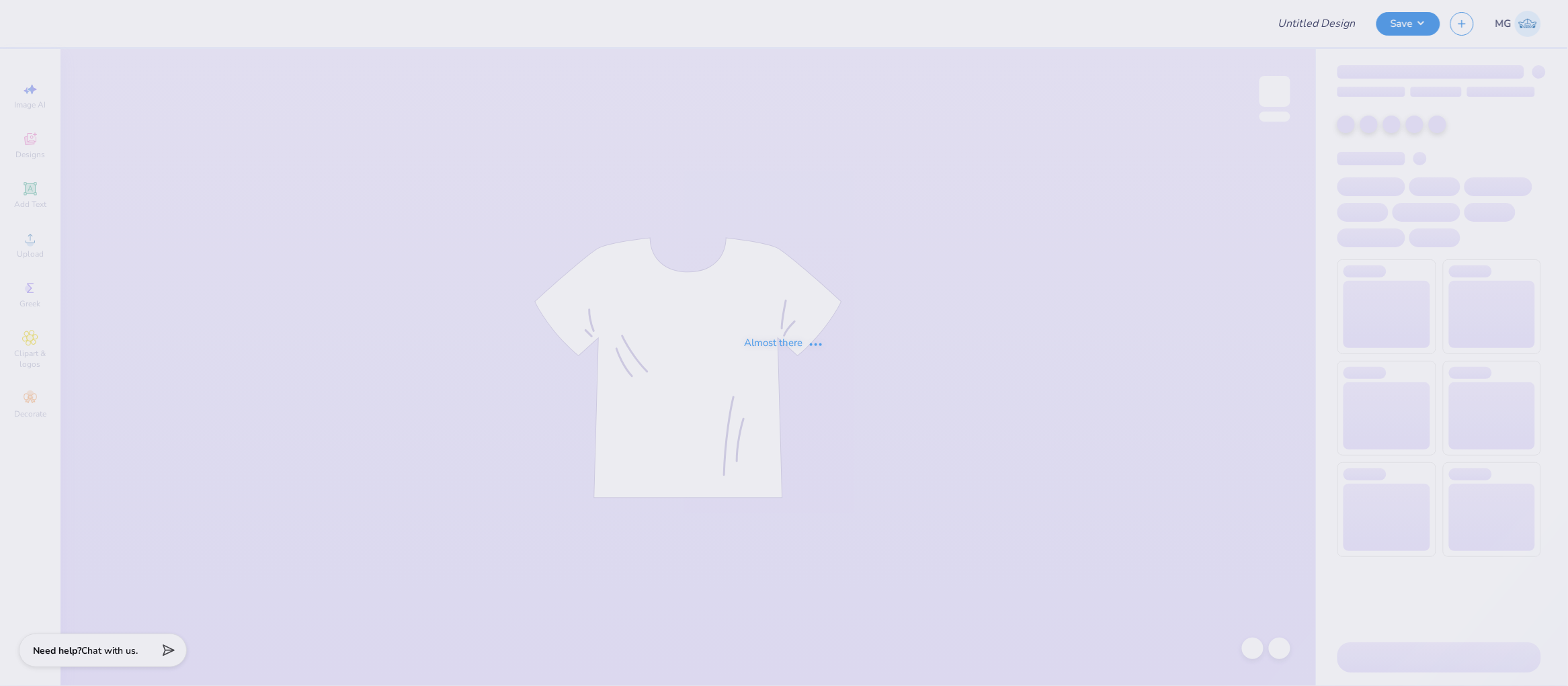
type input "dance mock 4"
type input "dance mock 3"
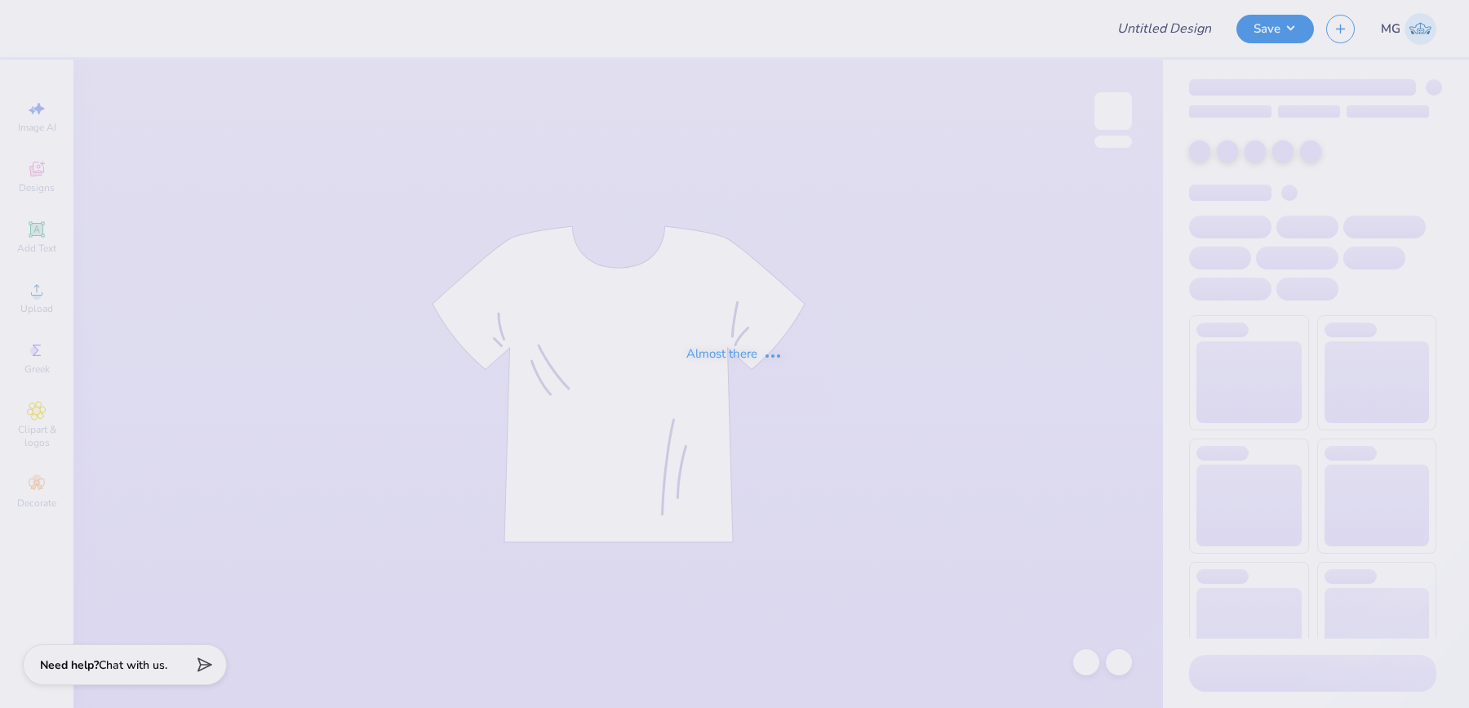
type input "B_entertained DJs and More : [PERSON_NAME]"
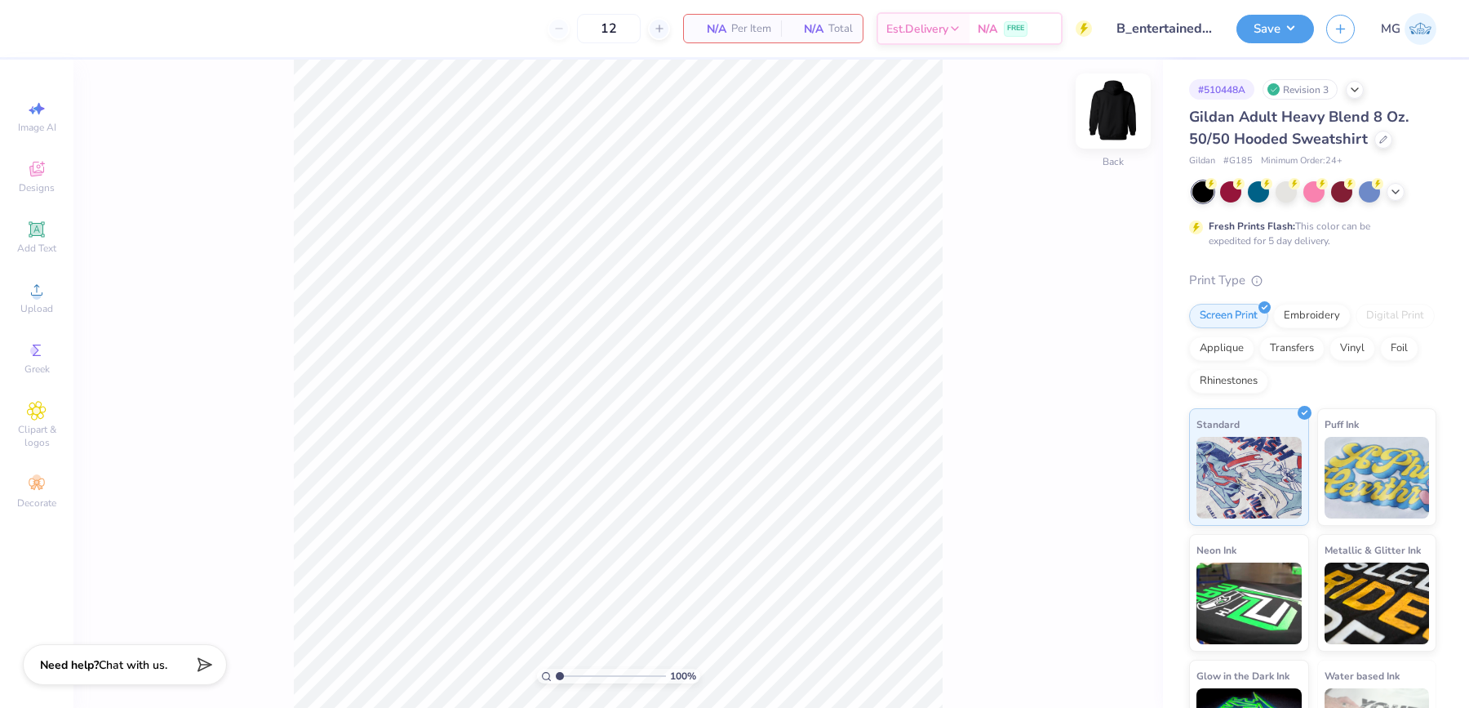
click at [1103, 112] on img at bounding box center [1113, 110] width 65 height 65
click at [1103, 109] on img at bounding box center [1113, 110] width 65 height 65
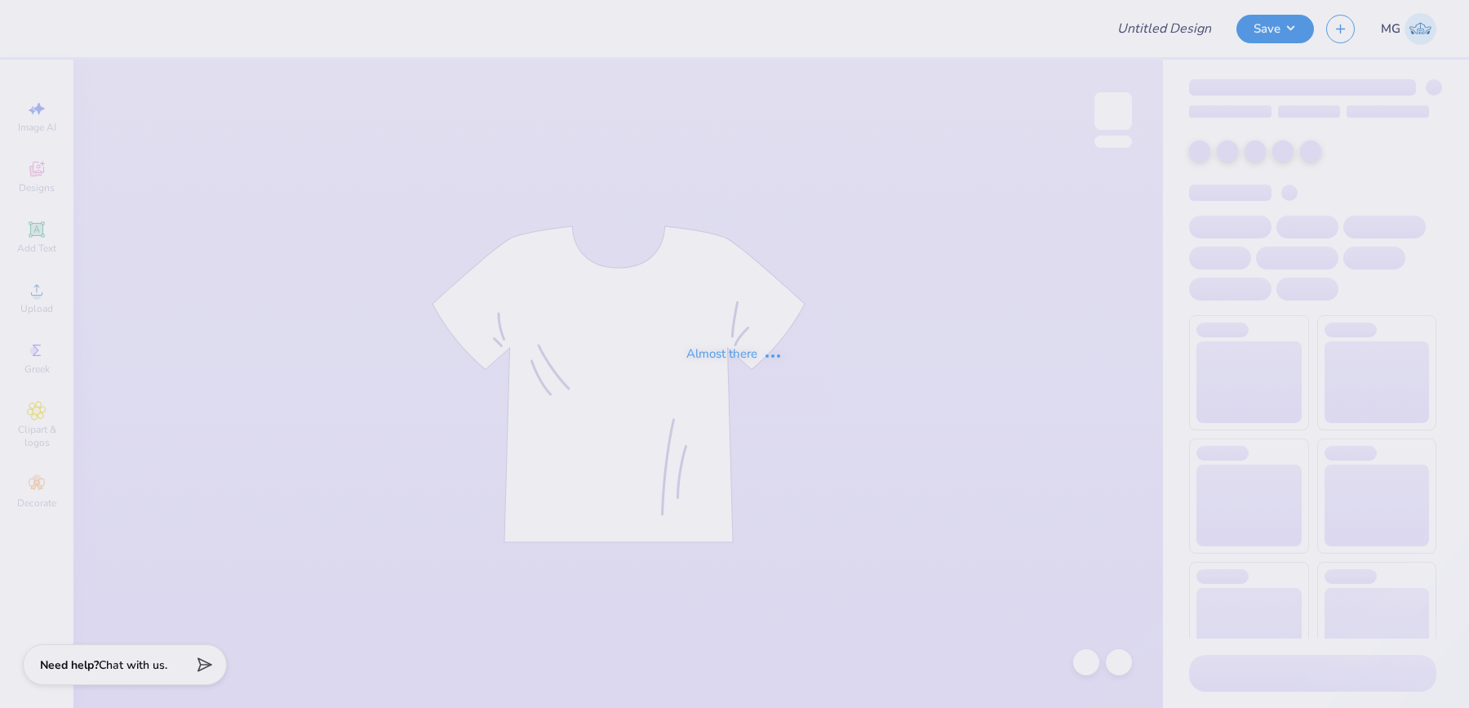
type input "Tri-Delta Hats"
type input "Phi Alpha Delta Fall PR"
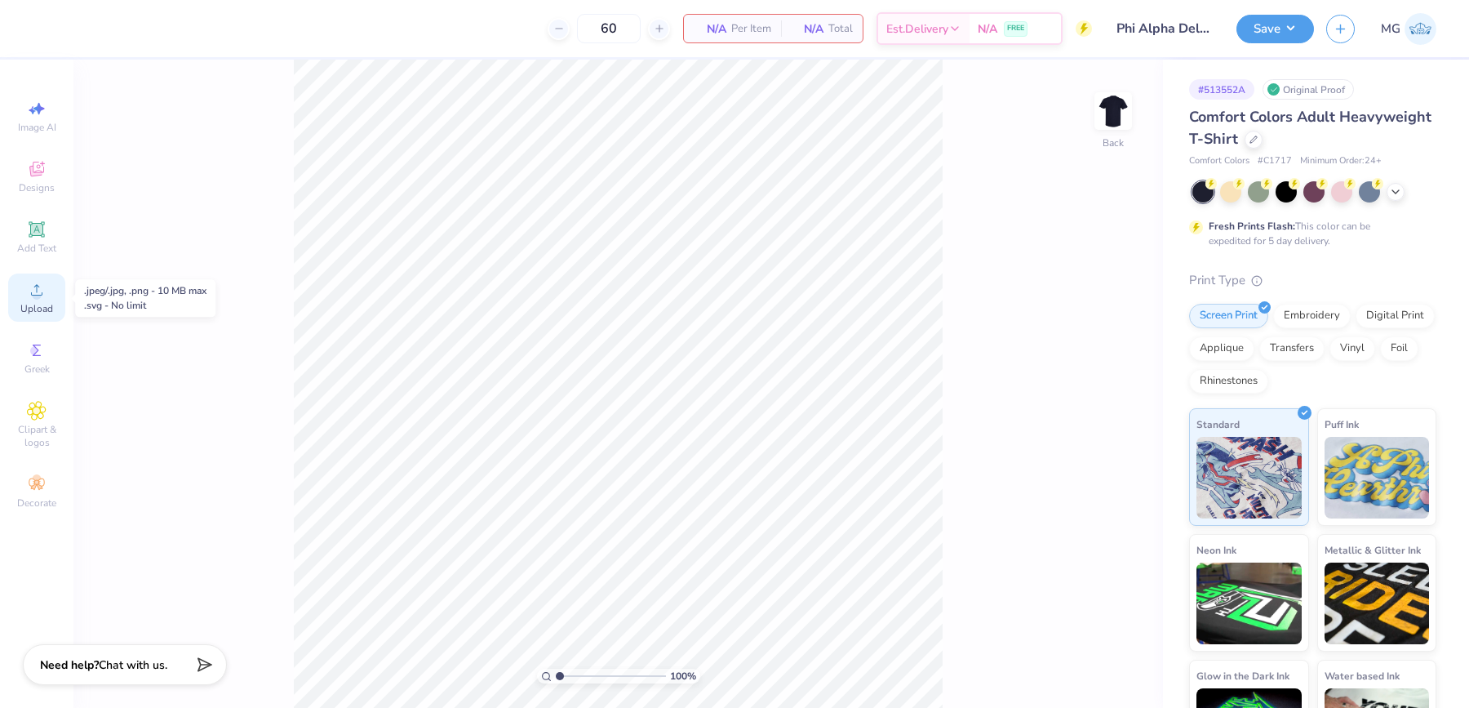
click at [45, 291] on icon at bounding box center [37, 290] width 20 height 20
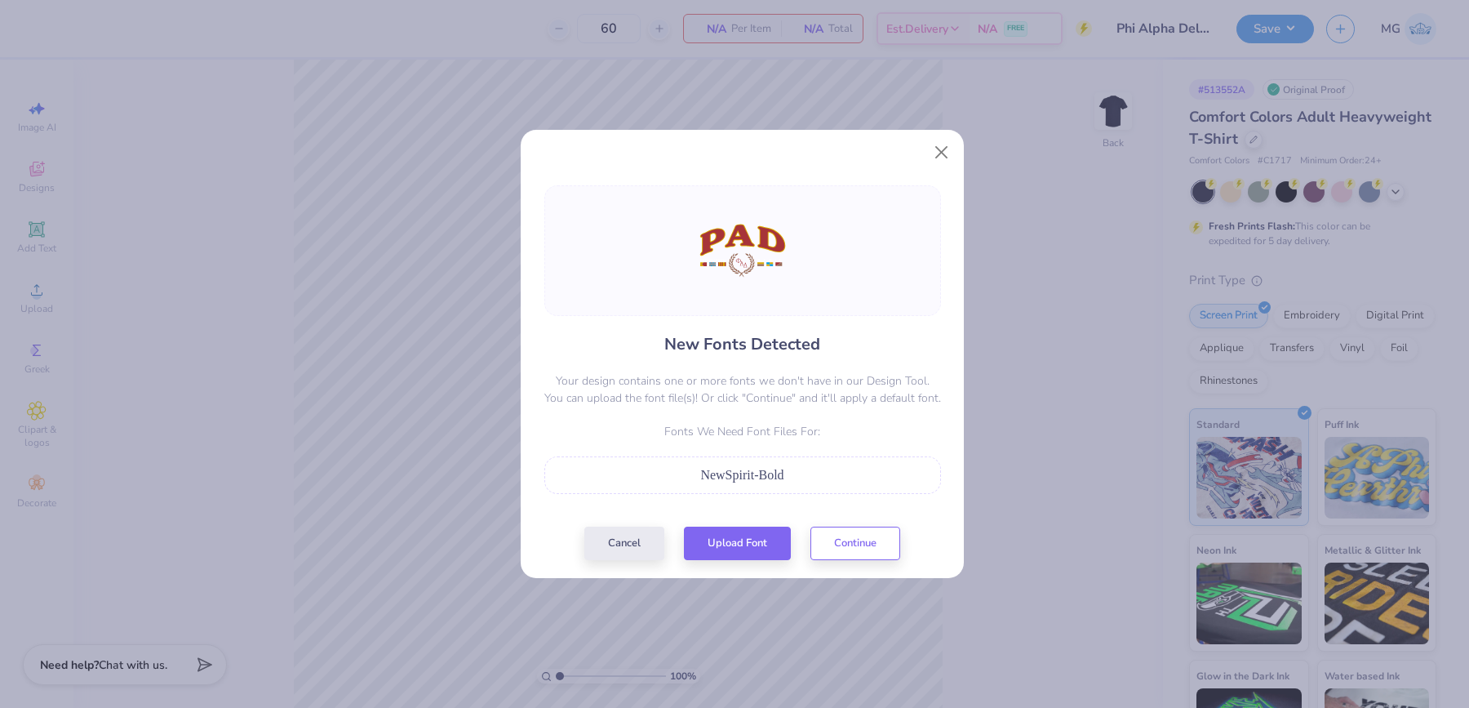
click at [859, 520] on div "New Fonts Detected Your design contains one or more fonts we don't have in our …" at bounding box center [742, 372] width 406 height 375
click at [859, 532] on button "Continue" at bounding box center [855, 538] width 90 height 33
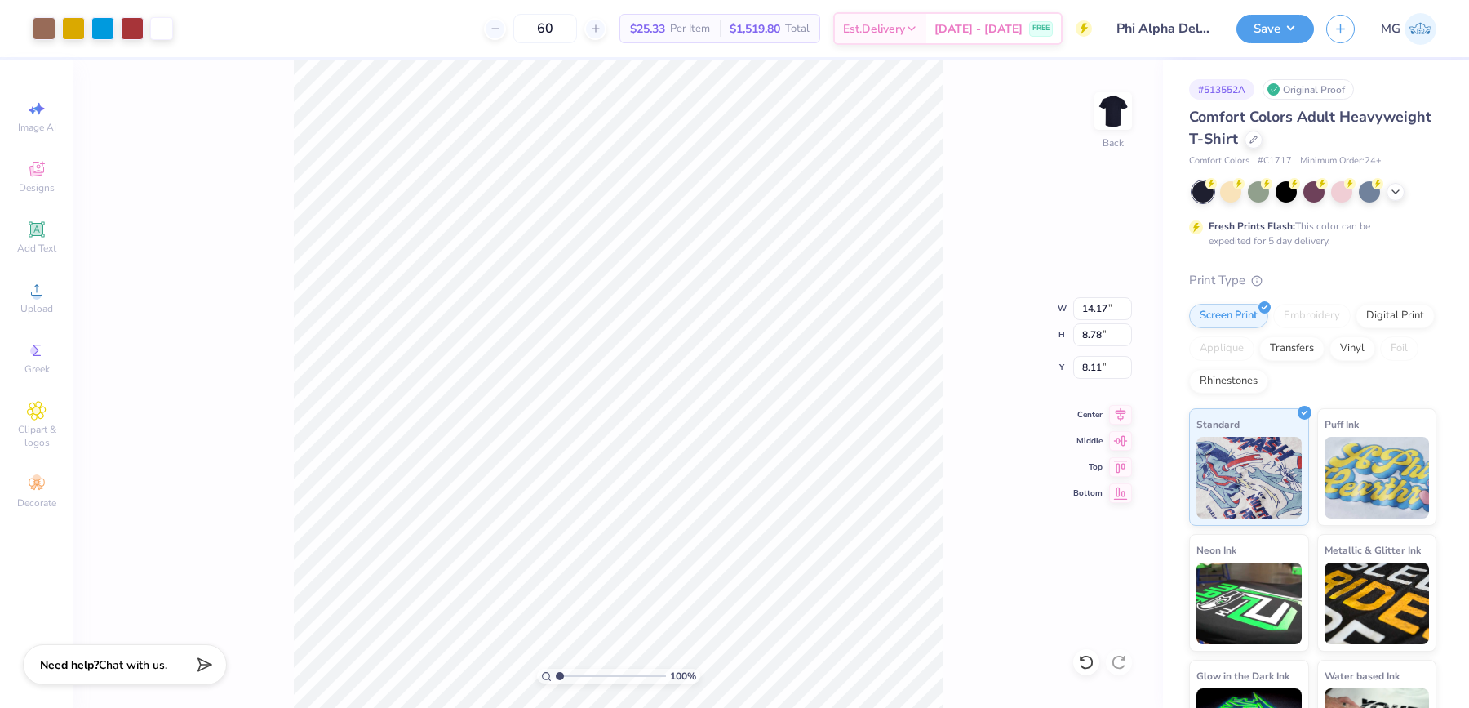
type input "12.03"
type input "7.45"
type input "3.00"
click at [1107, 307] on input "12.03" at bounding box center [1102, 308] width 59 height 23
type input "14.23"
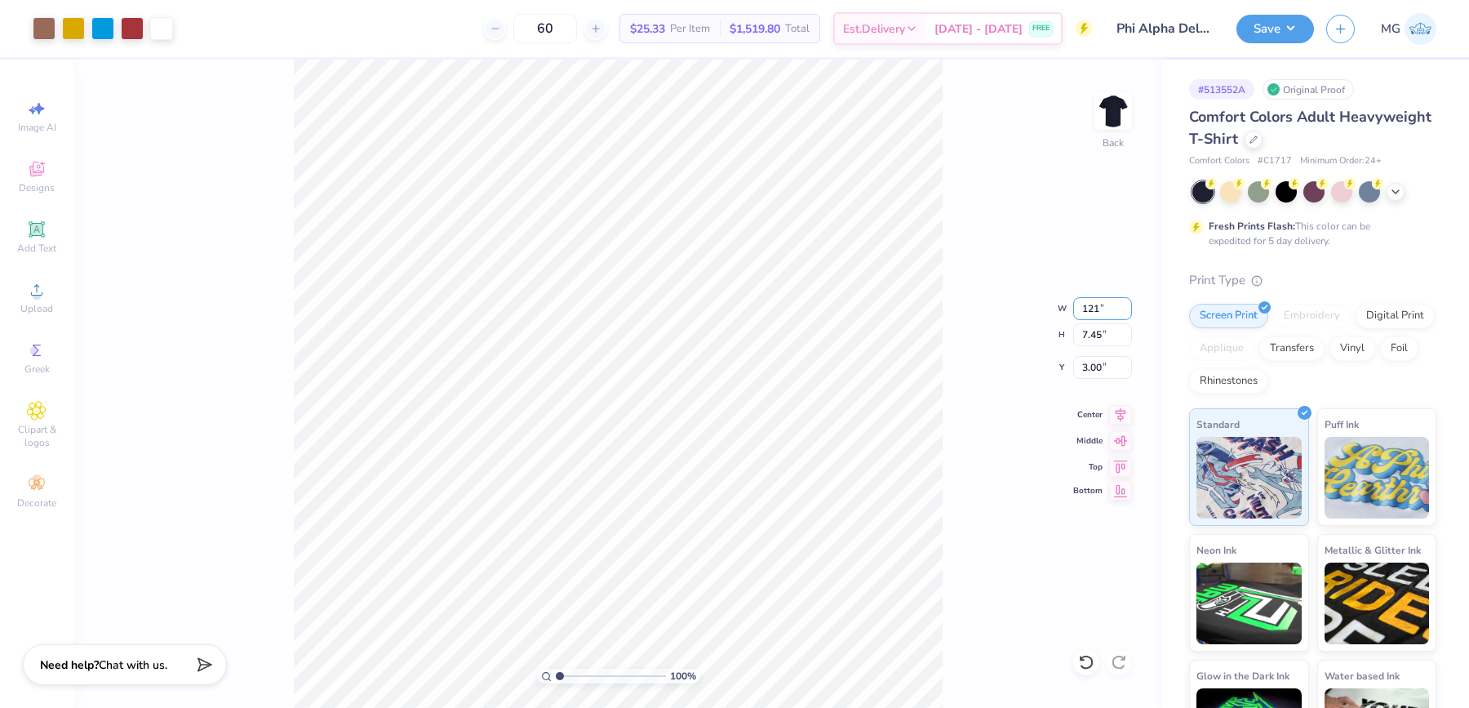
type input "8.81"
type input "2.32"
type input "11.00"
type input "6.81"
click at [1104, 369] on input "3.32" at bounding box center [1102, 367] width 59 height 23
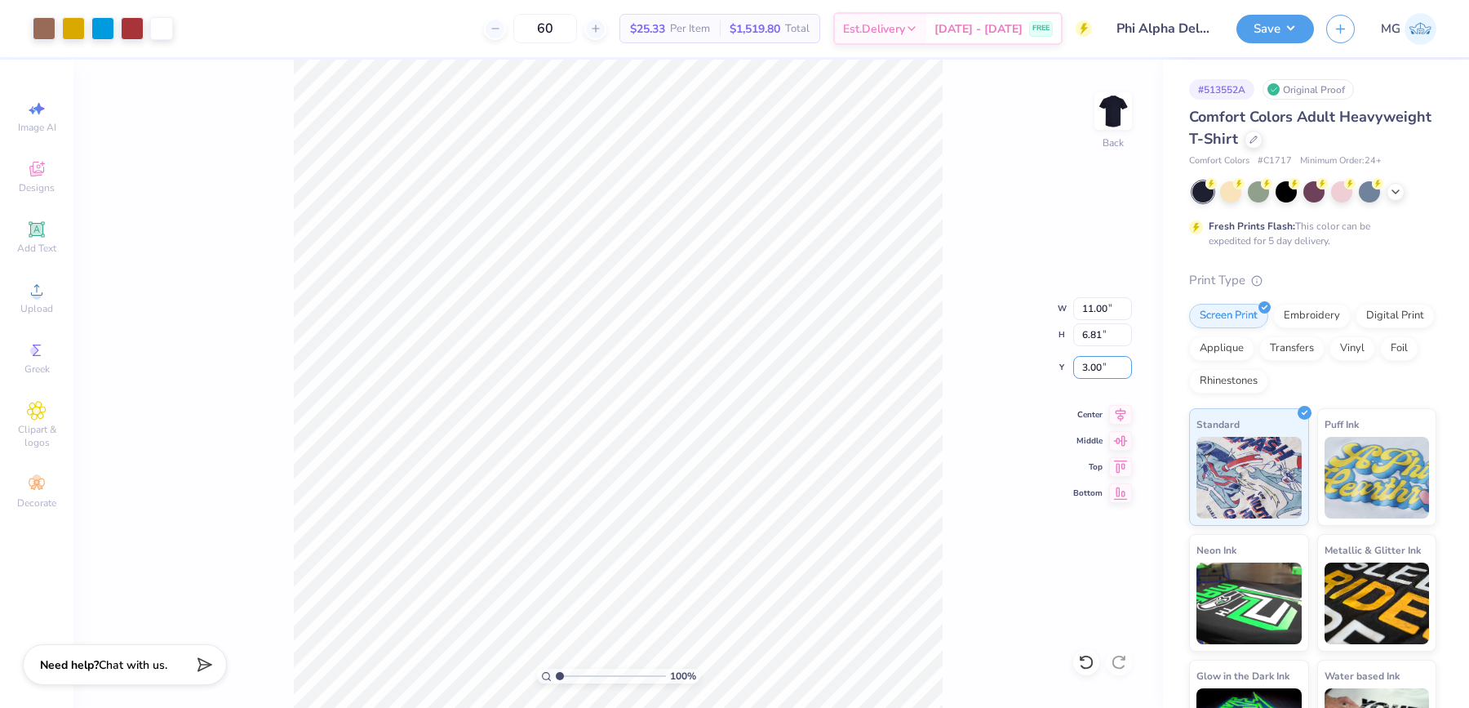
type input "3.00"
click at [1116, 412] on icon at bounding box center [1120, 412] width 23 height 20
click at [1121, 411] on icon at bounding box center [1120, 412] width 23 height 20
click at [956, 416] on div "100 % Back W 11.00 11.00 " H 6.81 6.81 " Y 3.00 3.00 " Center Middle Top Bottom" at bounding box center [618, 384] width 1090 height 648
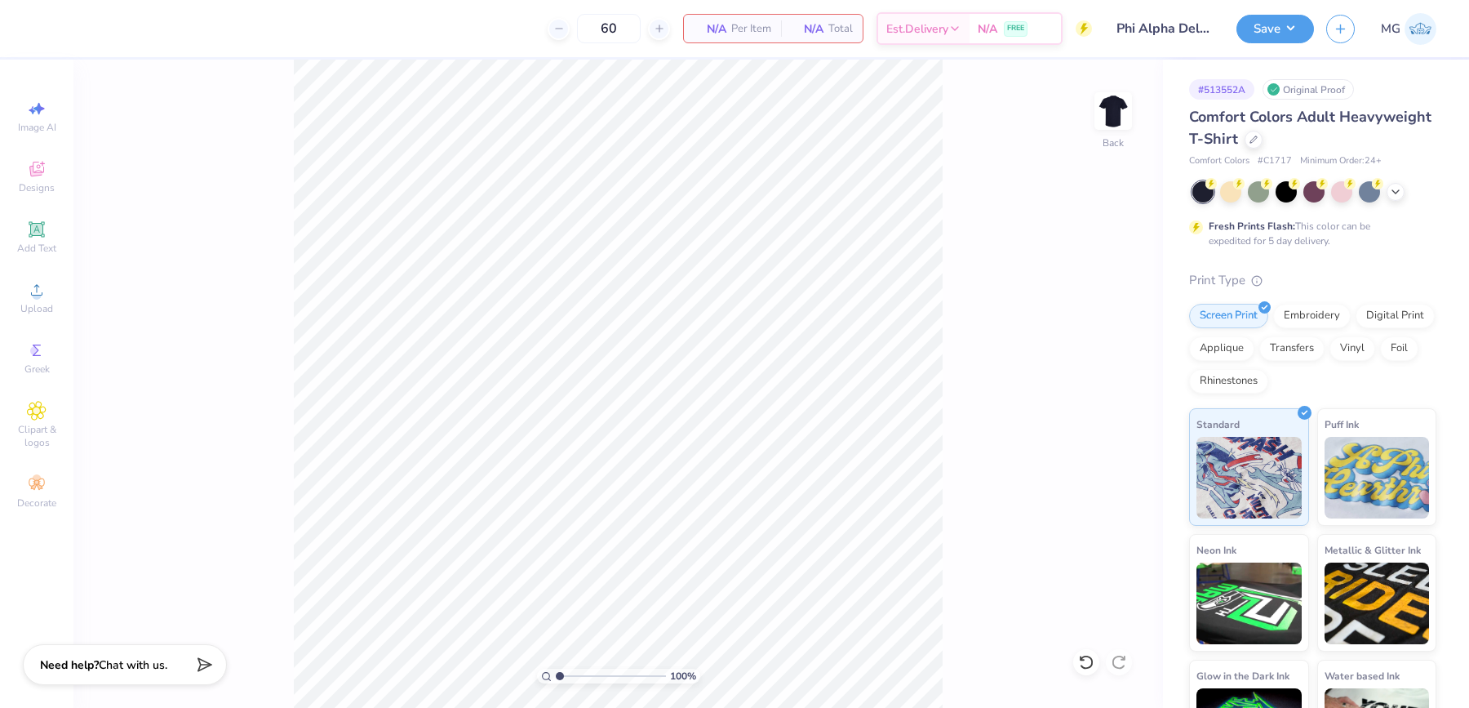
click at [145, 318] on div "100 % Back" at bounding box center [618, 384] width 1090 height 648
click at [45, 302] on div "Upload" at bounding box center [36, 297] width 57 height 48
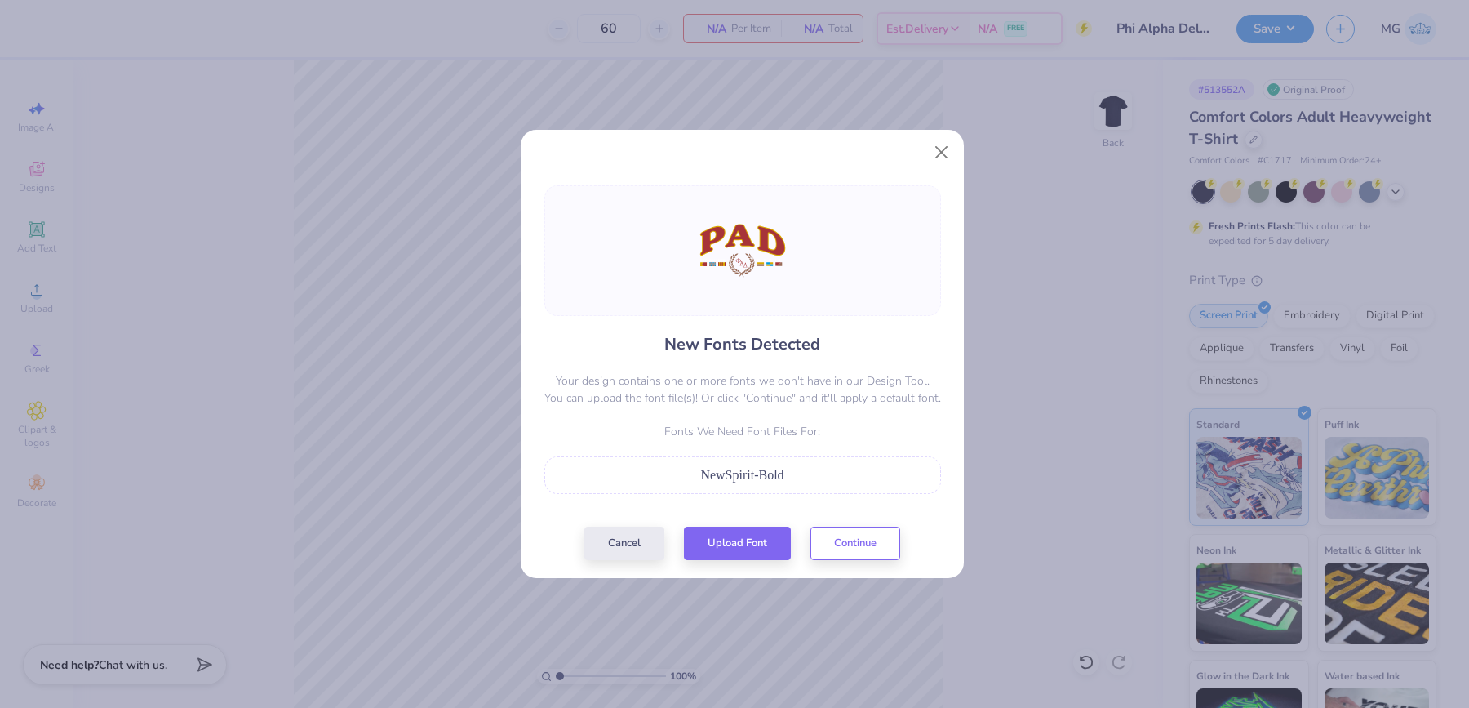
click at [868, 559] on div "New Fonts Detected Your design contains one or more fonts we don't have in our …" at bounding box center [742, 371] width 443 height 411
click at [863, 539] on button "Continue" at bounding box center [855, 538] width 90 height 33
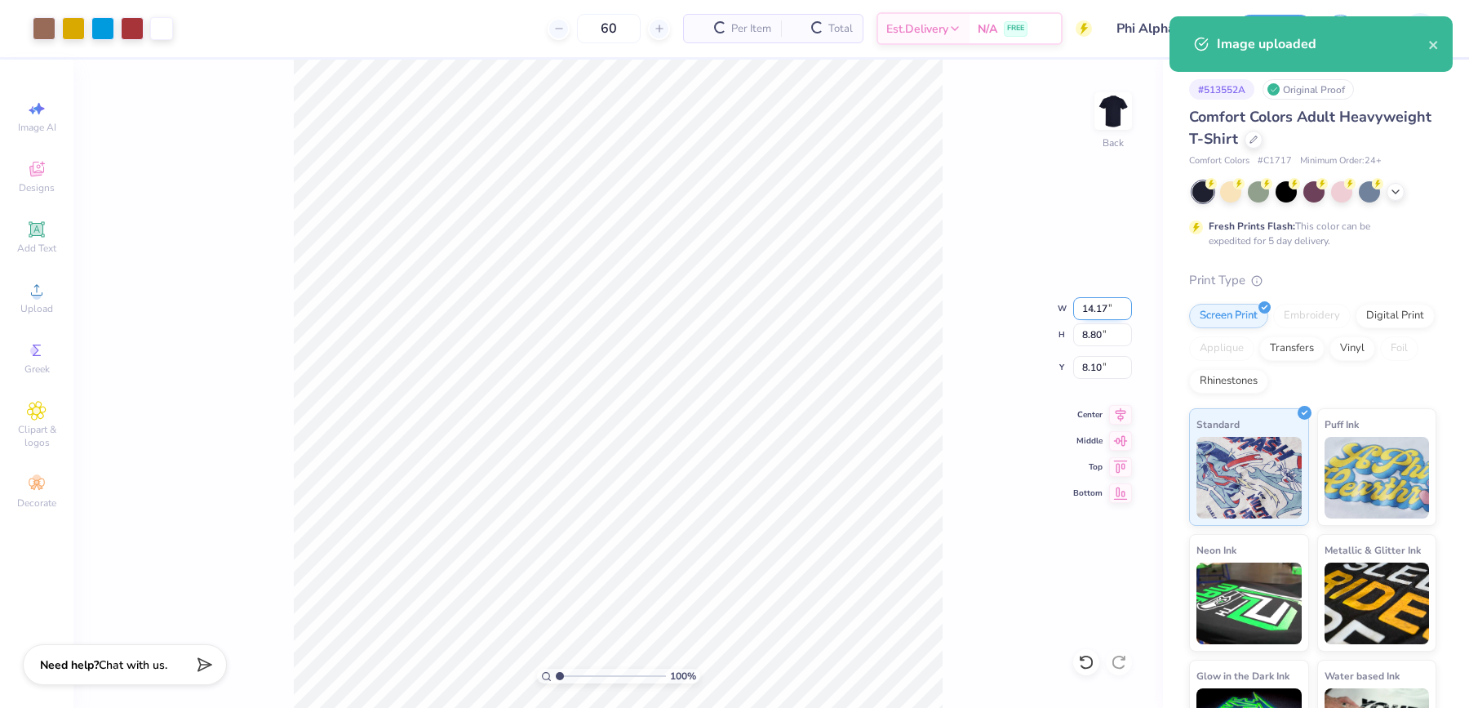
click at [1107, 308] on input "14.17" at bounding box center [1102, 308] width 59 height 23
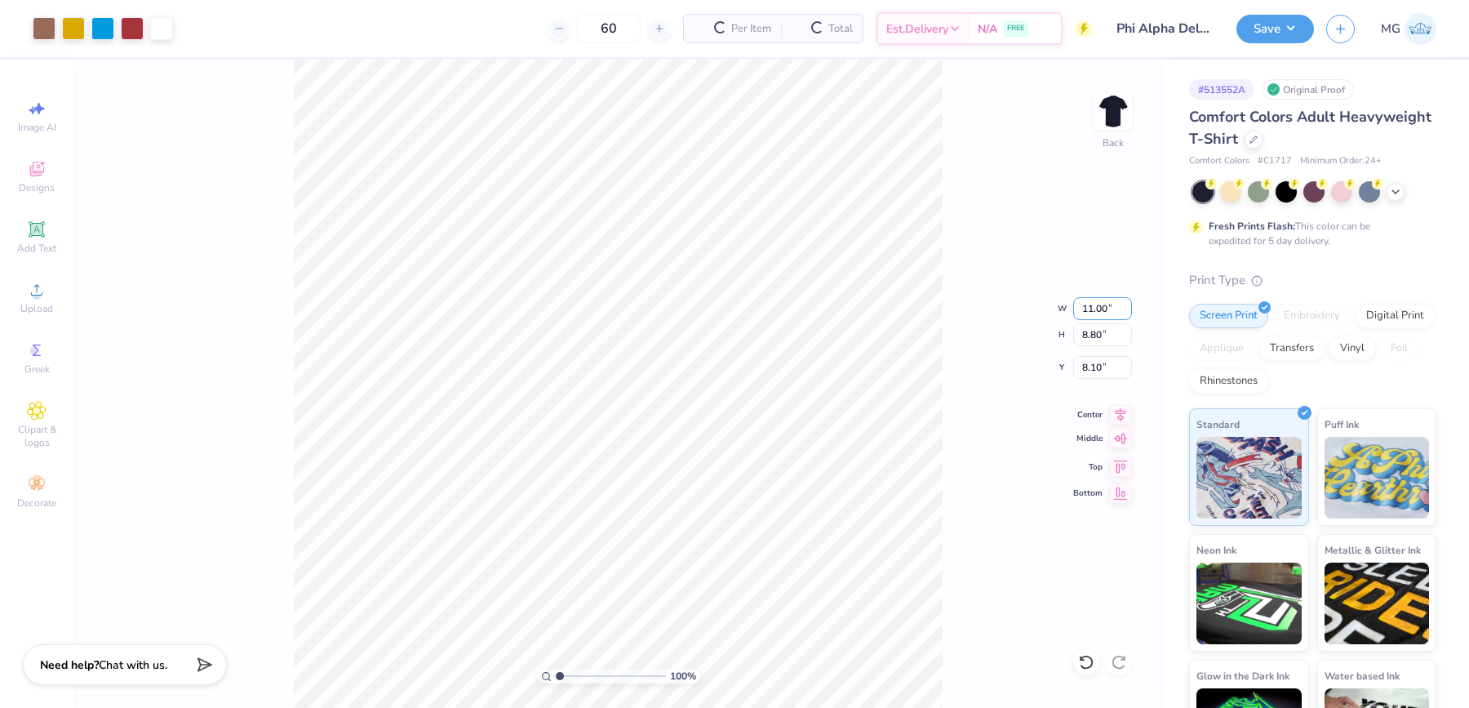
type input "11.00"
type input "6.83"
click at [1099, 369] on input "9.08" at bounding box center [1102, 367] width 59 height 23
type input "9"
type input "3.00"
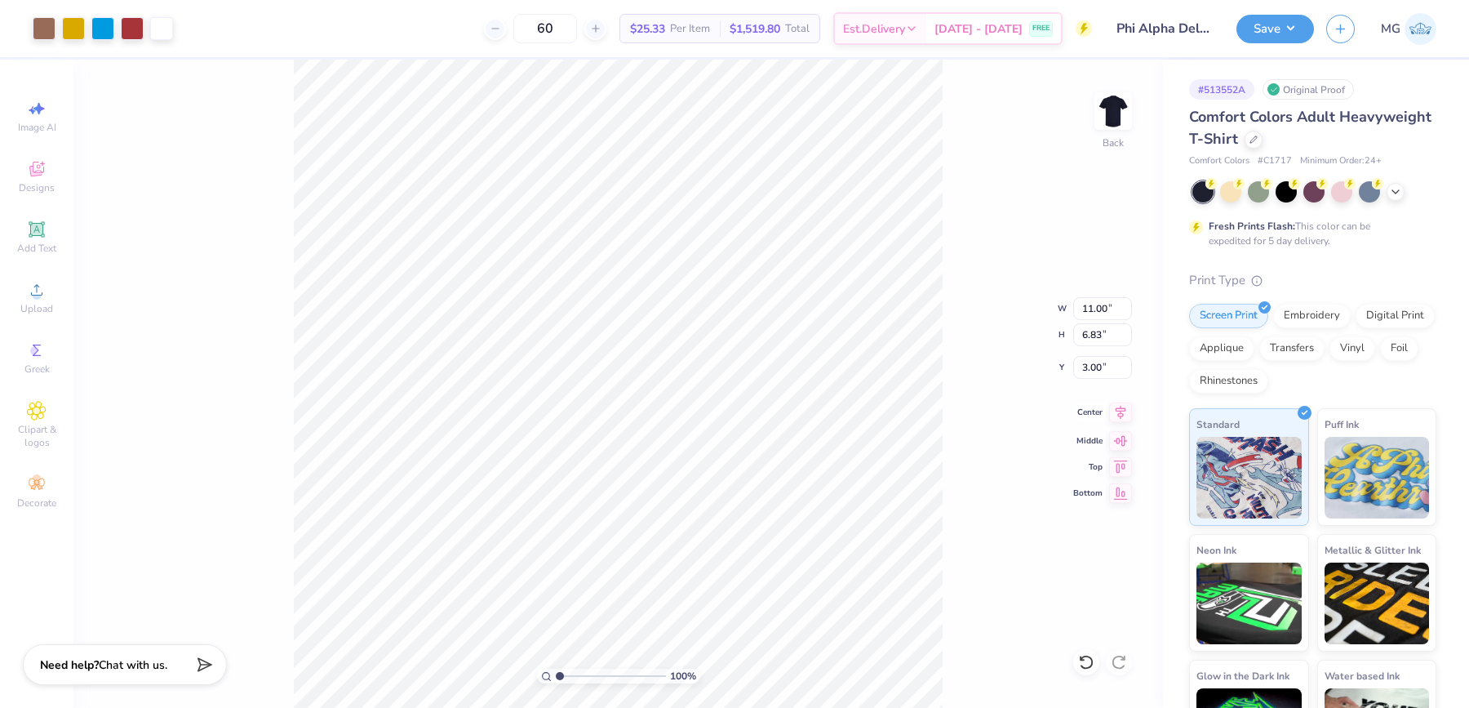
click at [1114, 413] on icon at bounding box center [1120, 412] width 23 height 20
click at [1091, 305] on input "11.00" at bounding box center [1102, 308] width 59 height 23
type input "10.00"
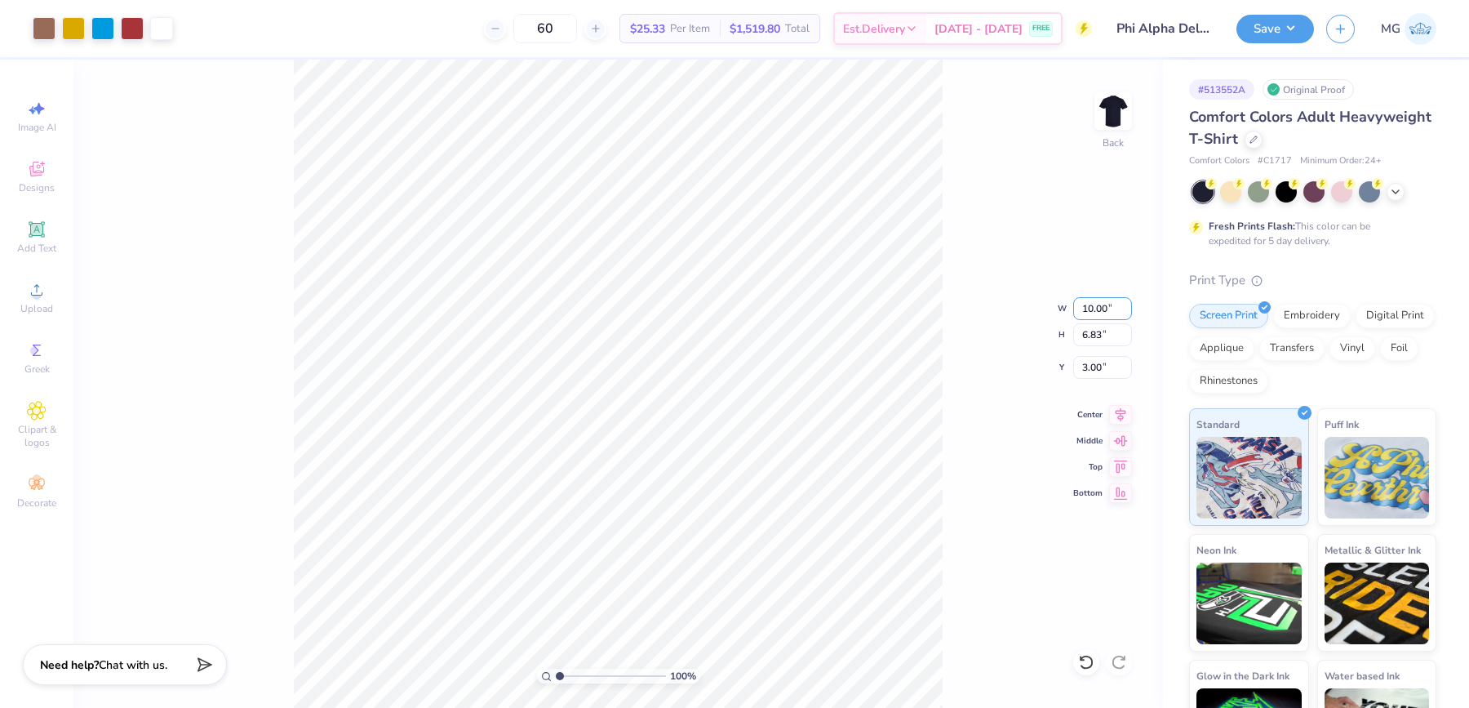
type input "6.21"
type input "3.31"
click at [1121, 411] on icon at bounding box center [1120, 412] width 23 height 20
click at [1100, 362] on input "3.31" at bounding box center [1102, 367] width 59 height 23
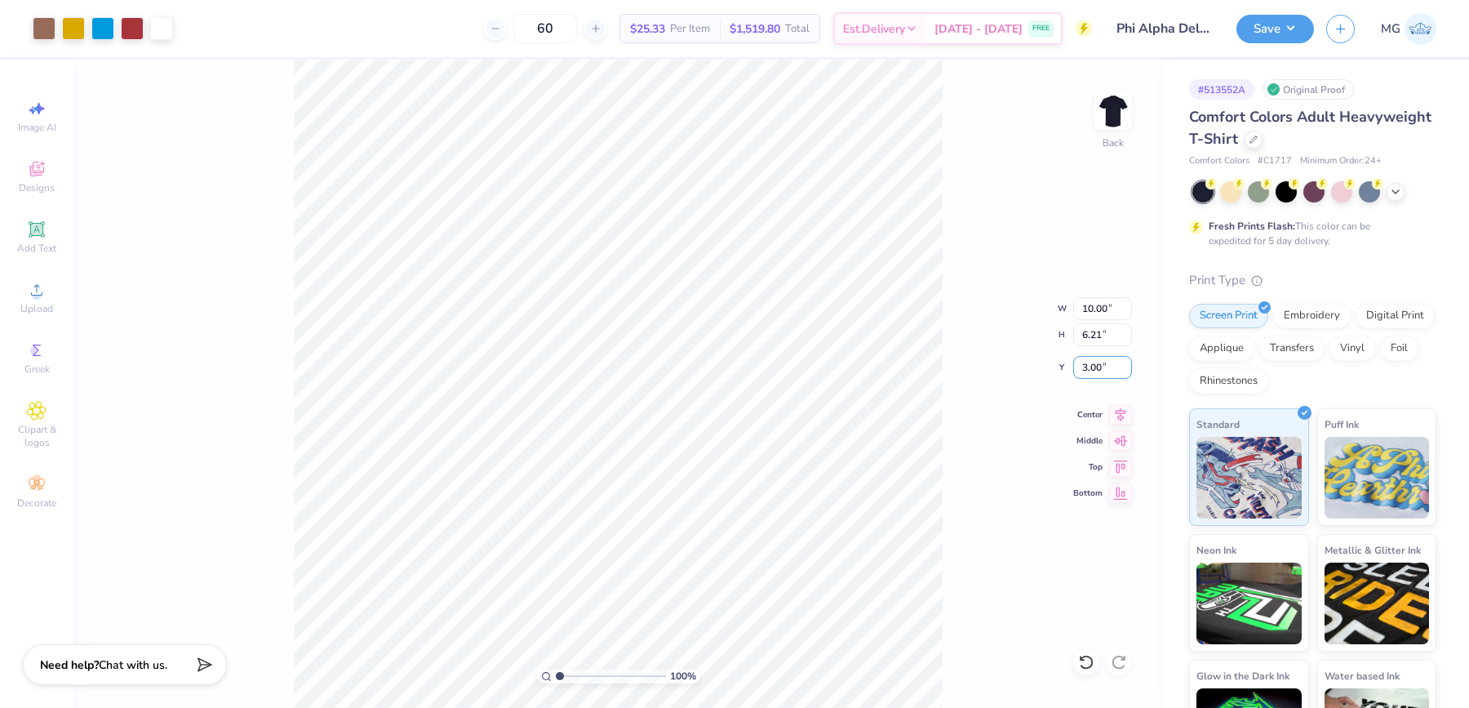
type input "3.00"
click at [971, 420] on div "100 % Back W 10.00 10.00 " H 6.21 6.21 " Y 3.00 3.00 " Center Middle Top Bottom" at bounding box center [618, 384] width 1090 height 648
click at [1312, 20] on button "Save" at bounding box center [1275, 26] width 78 height 29
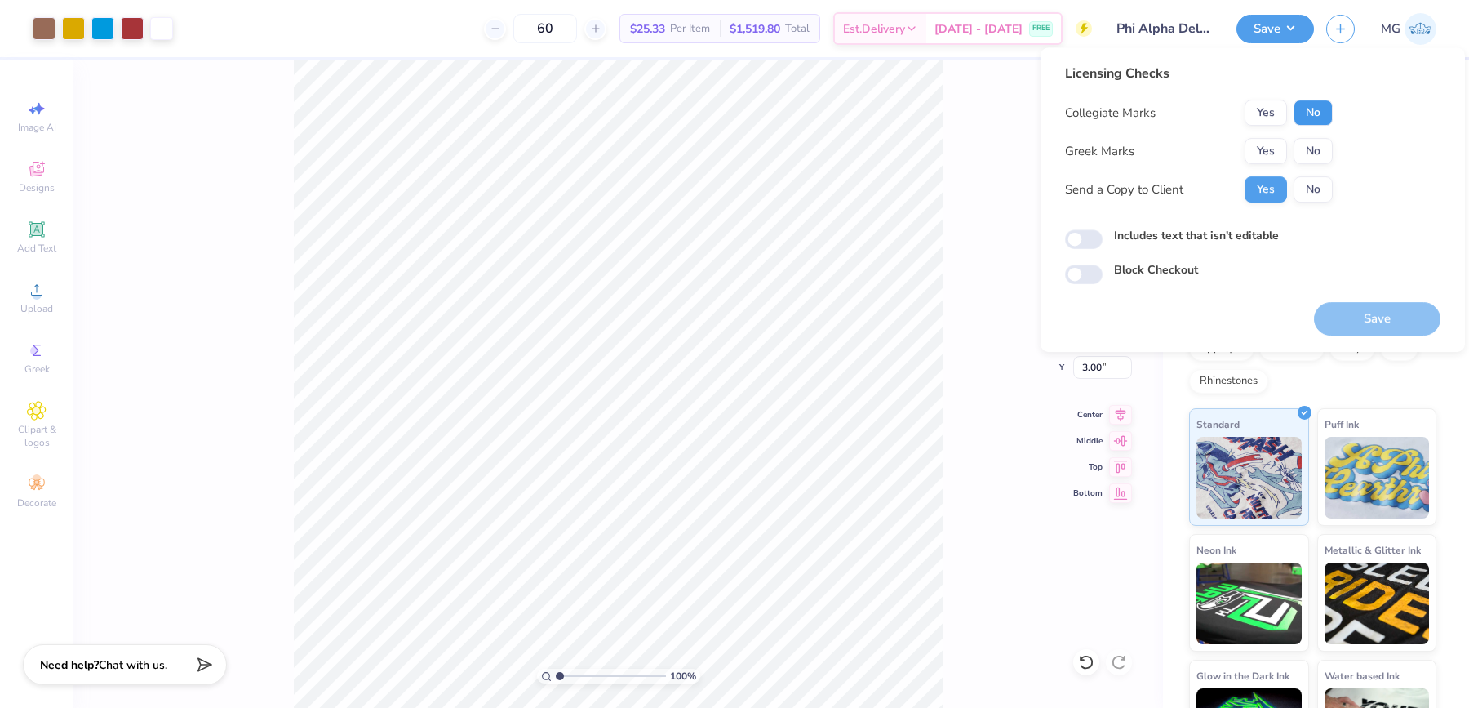
click at [1312, 111] on button "No" at bounding box center [1313, 113] width 39 height 26
click at [1276, 140] on button "Yes" at bounding box center [1266, 151] width 42 height 26
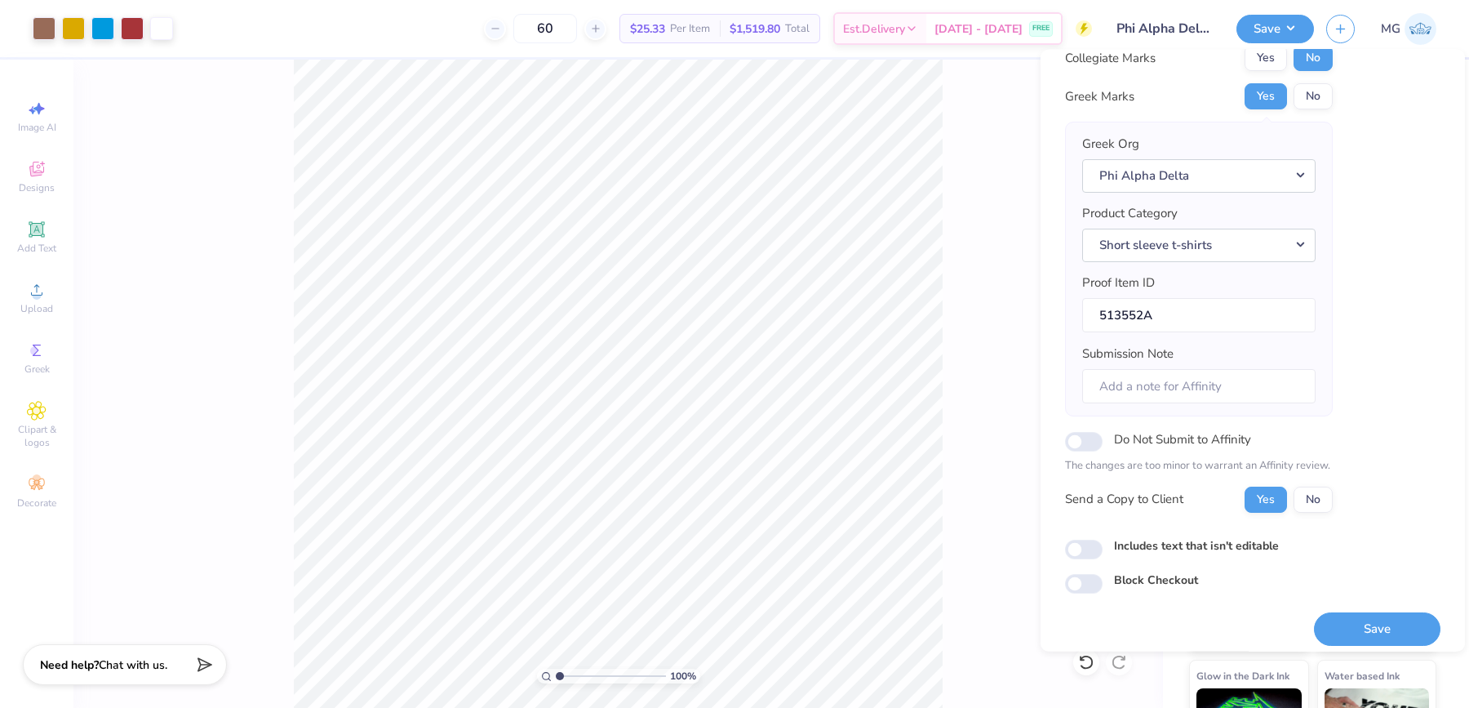
scroll to position [62, 0]
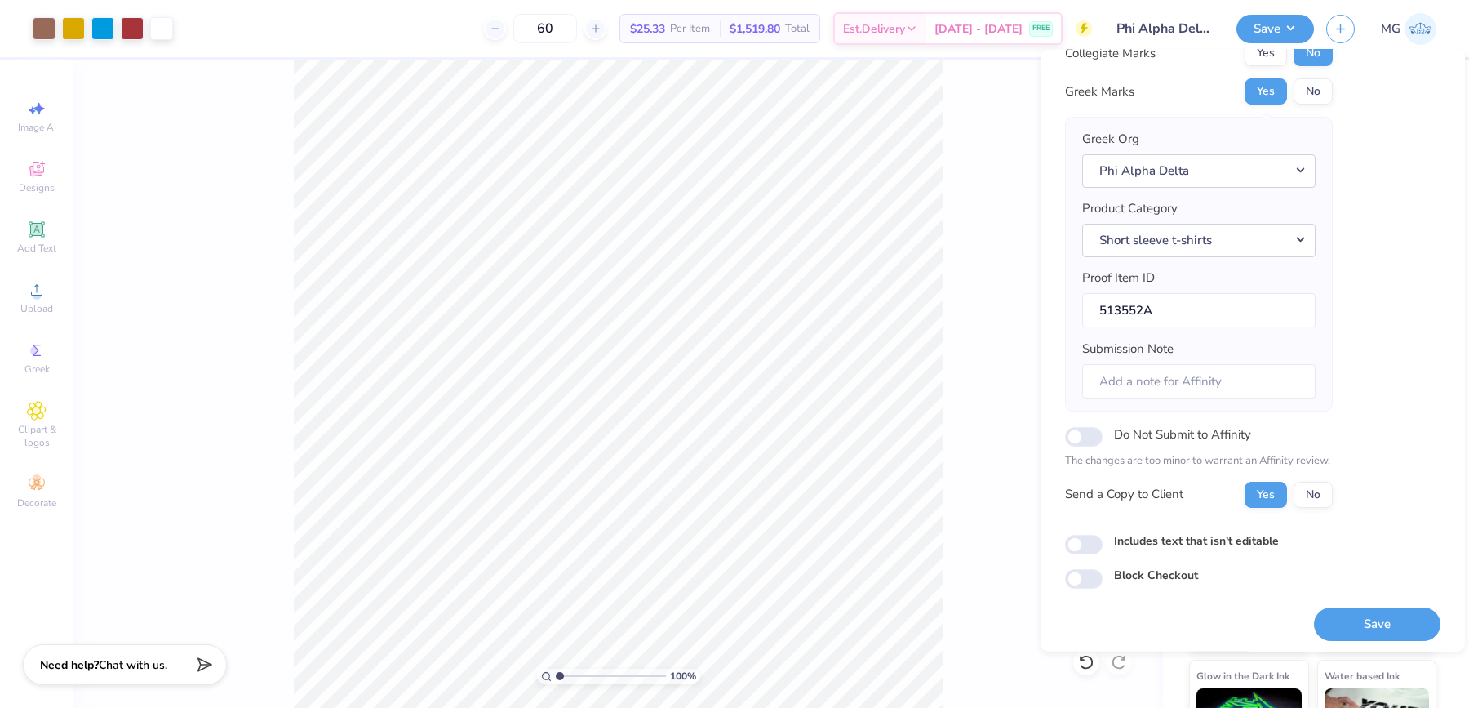
click at [1177, 537] on label "Includes text that isn't editable" at bounding box center [1196, 539] width 165 height 17
click at [1103, 537] on input "Includes text that isn't editable" at bounding box center [1084, 544] width 38 height 20
checkbox input "true"
click at [1361, 621] on button "Save" at bounding box center [1377, 622] width 127 height 33
